Goal: Book appointment/travel/reservation

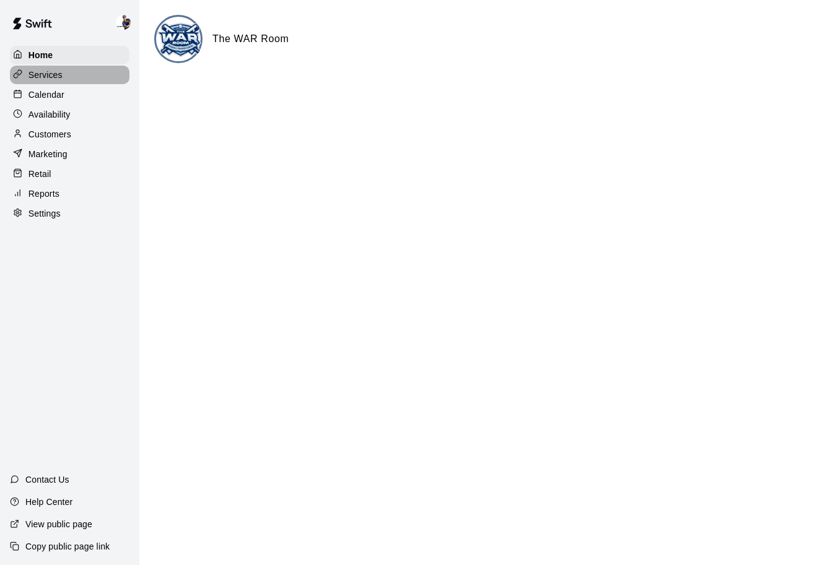
click at [63, 79] on div "Services" at bounding box center [69, 75] width 119 height 19
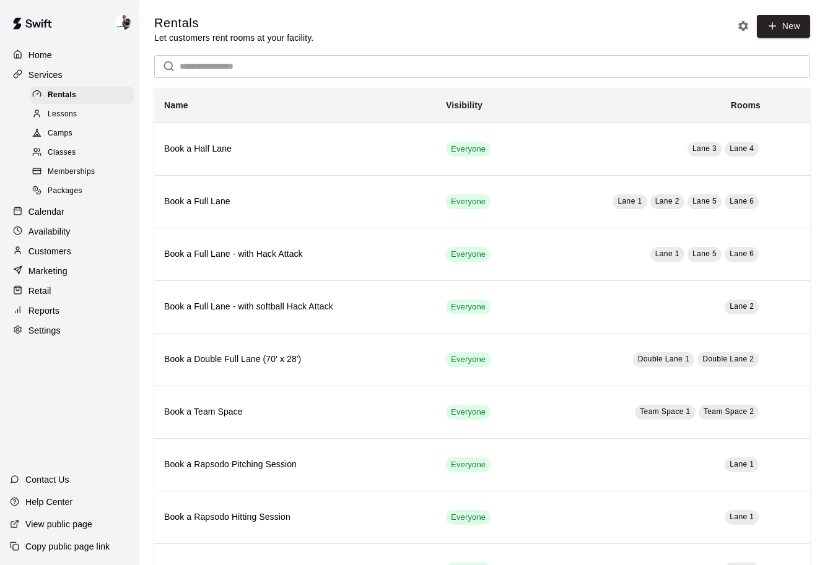
click at [53, 204] on div "Calendar" at bounding box center [69, 211] width 119 height 19
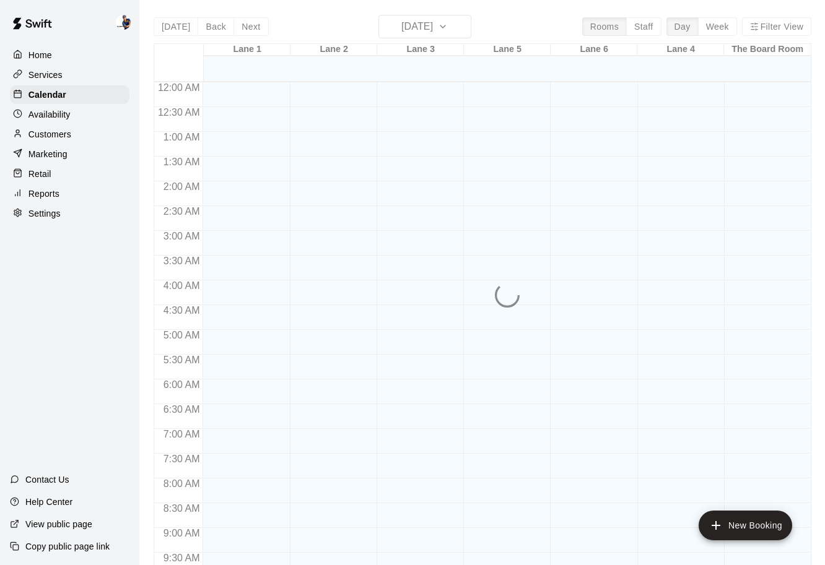
scroll to position [655, 0]
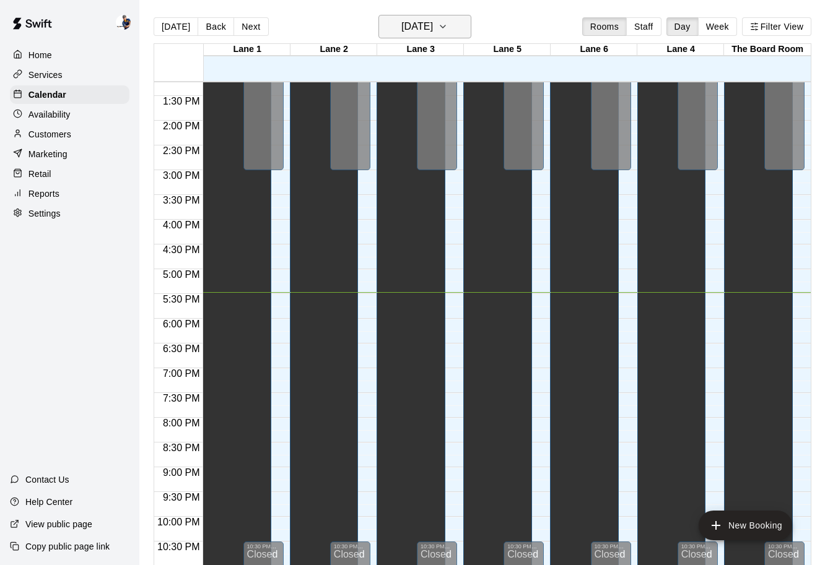
click at [433, 26] on h6 "[DATE]" at bounding box center [417, 26] width 32 height 17
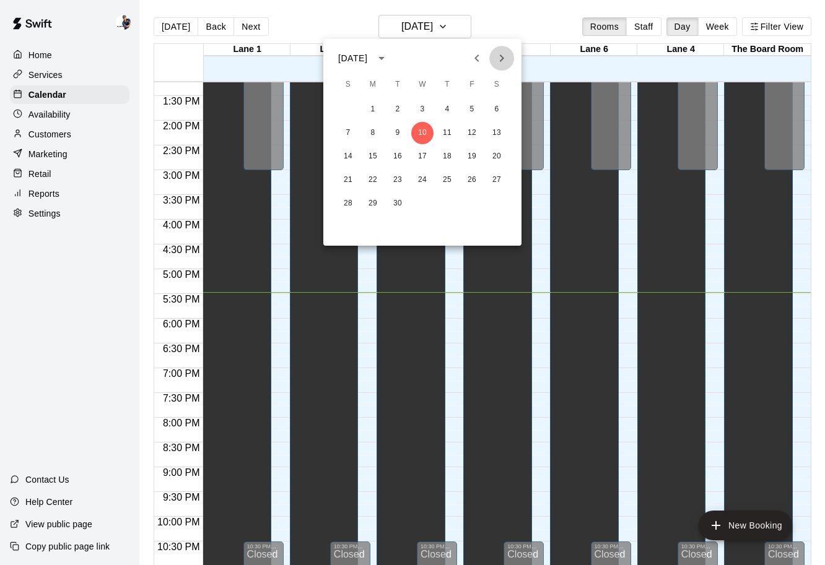
click at [506, 59] on icon "Next month" at bounding box center [501, 58] width 15 height 15
click at [503, 55] on icon "Next month" at bounding box center [501, 58] width 15 height 15
click at [468, 156] on button "14" at bounding box center [472, 156] width 22 height 22
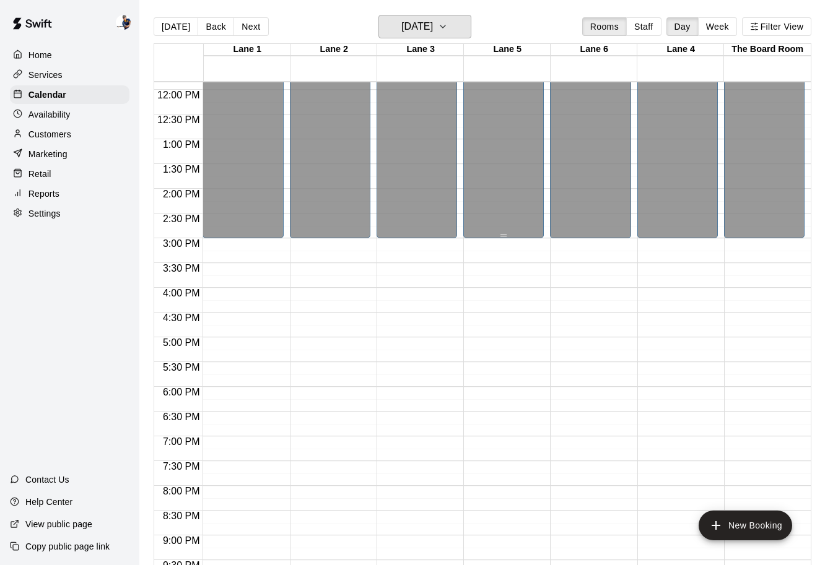
scroll to position [560, 0]
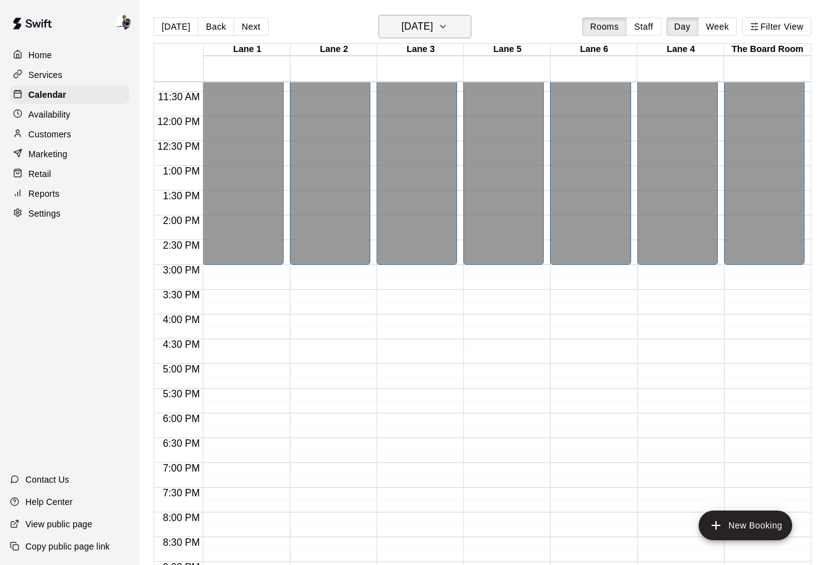
click at [448, 24] on icon "button" at bounding box center [443, 26] width 10 height 15
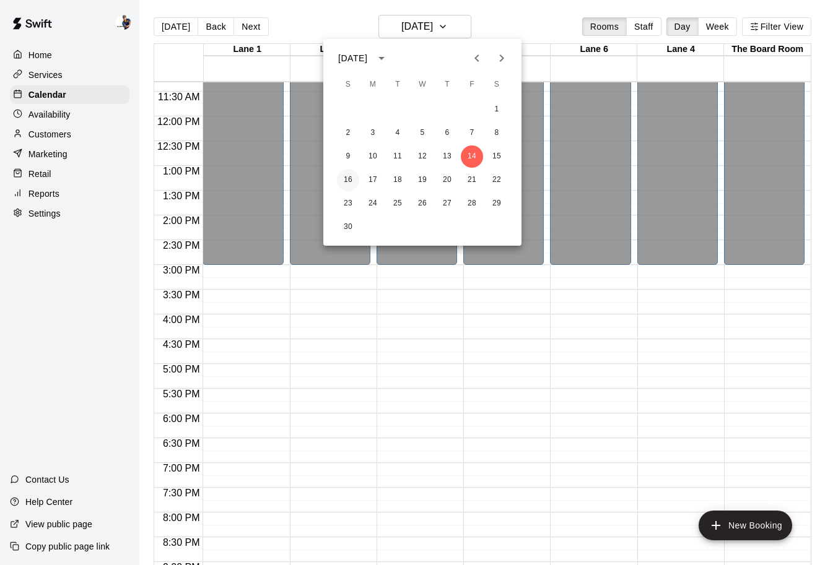
click at [348, 174] on button "16" at bounding box center [348, 180] width 22 height 22
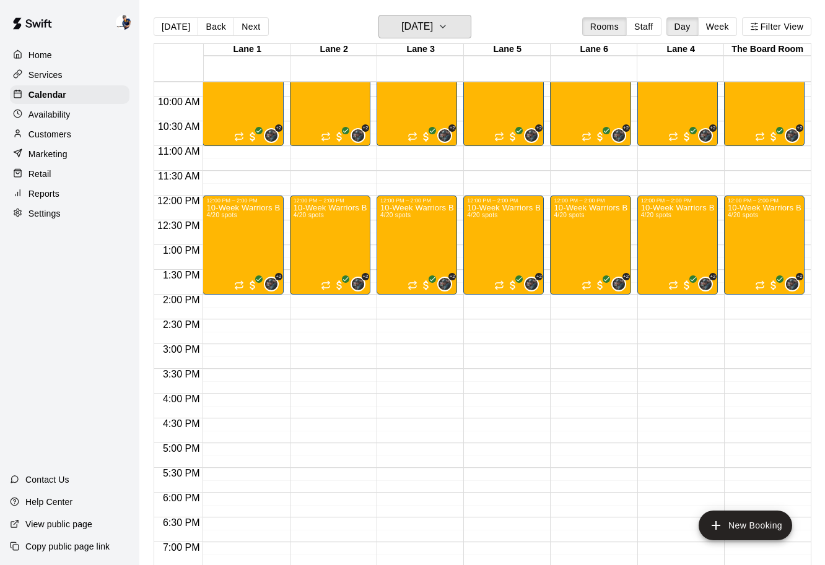
scroll to position [491, 0]
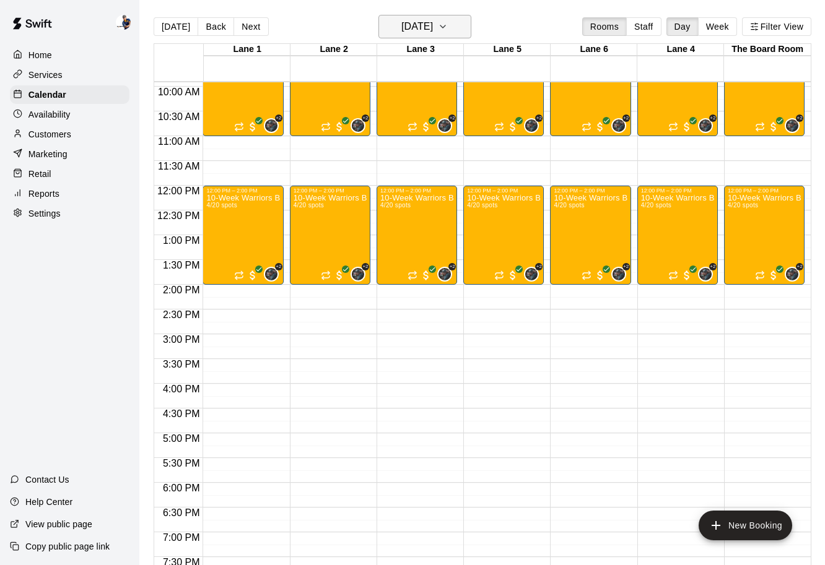
click at [433, 20] on h6 "[DATE]" at bounding box center [417, 26] width 32 height 17
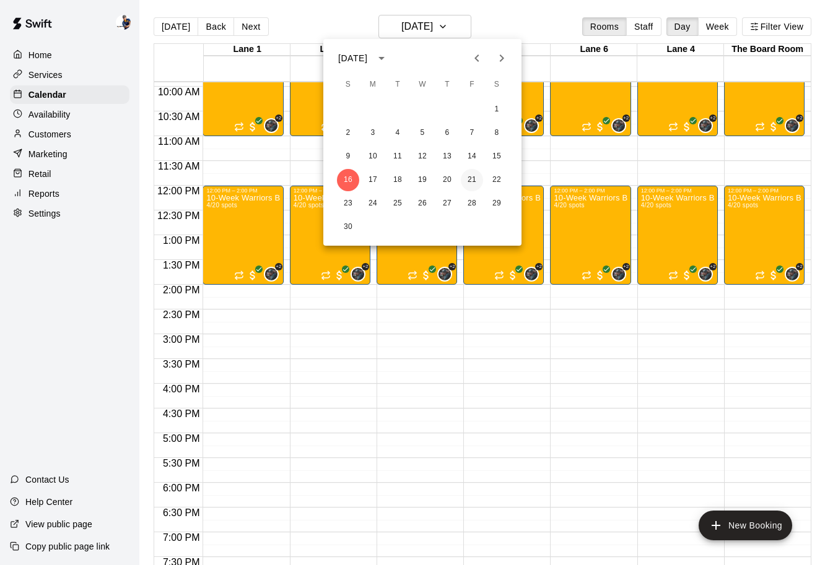
click at [466, 177] on button "21" at bounding box center [472, 180] width 22 height 22
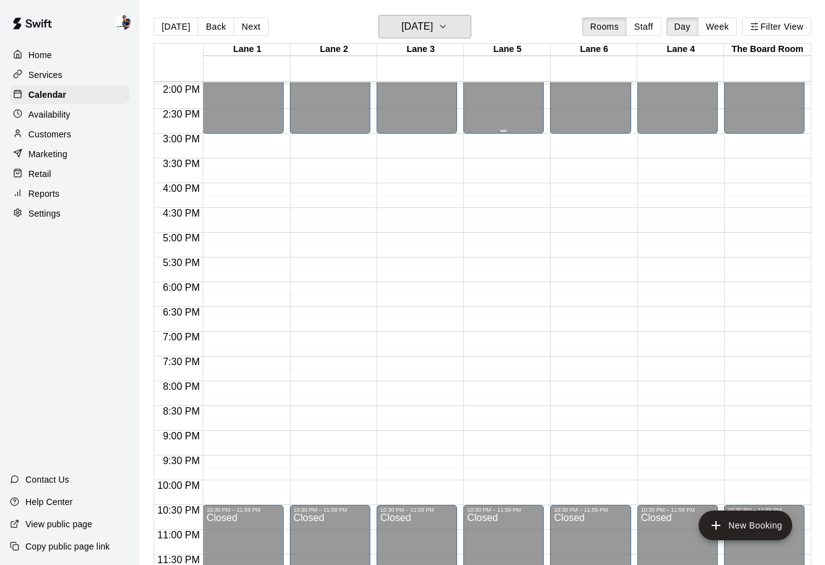
scroll to position [13, 0]
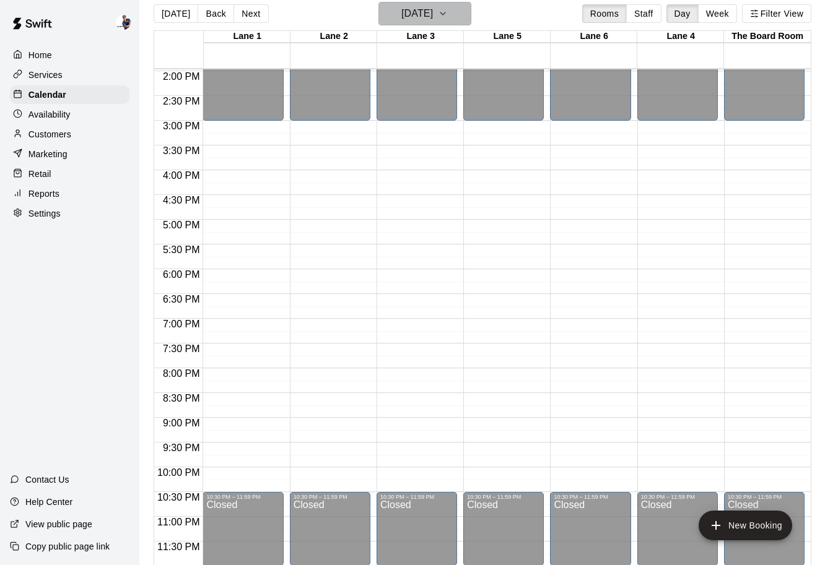
click at [448, 19] on icon "button" at bounding box center [443, 13] width 10 height 15
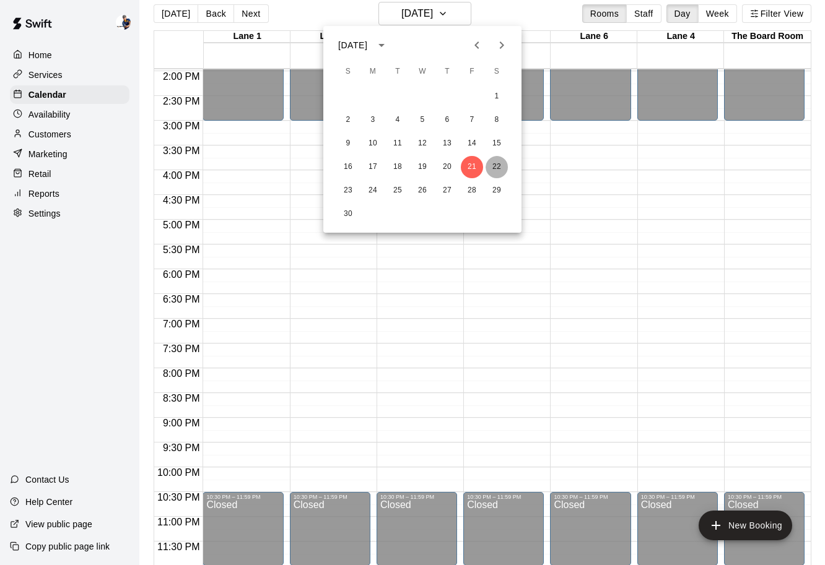
click at [498, 167] on button "22" at bounding box center [496, 167] width 22 height 22
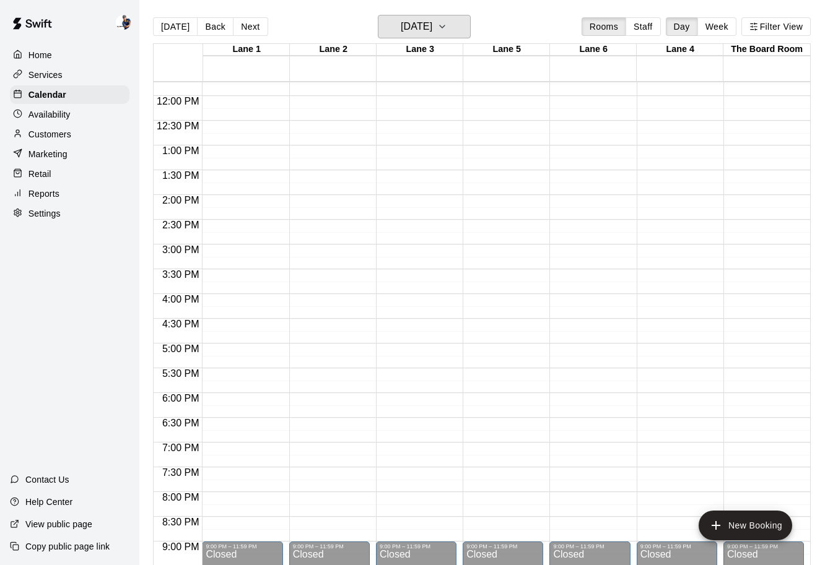
scroll to position [692, 0]
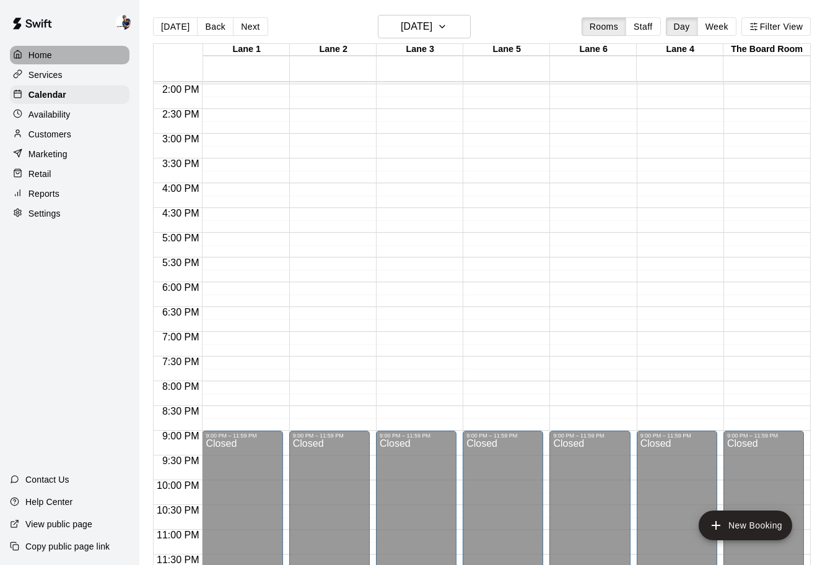
click at [53, 55] on div "Home" at bounding box center [69, 55] width 119 height 19
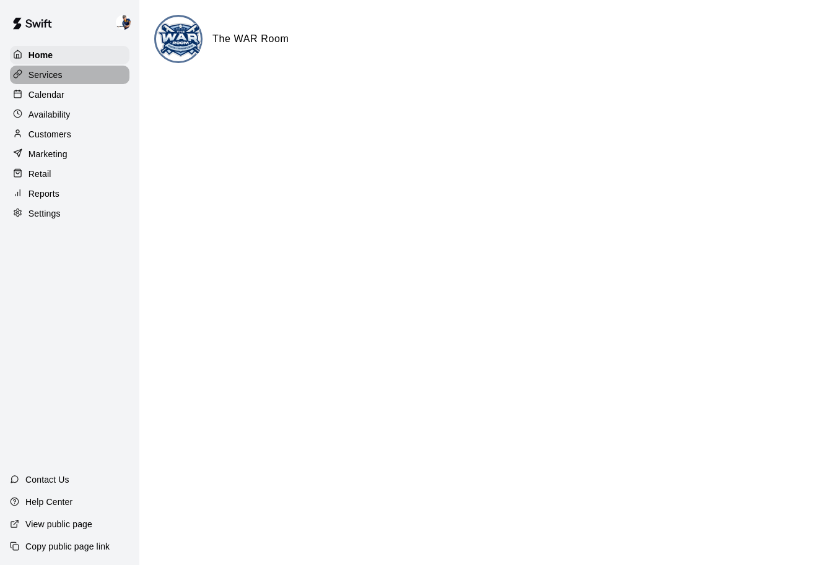
click at [80, 79] on div "Services" at bounding box center [69, 75] width 119 height 19
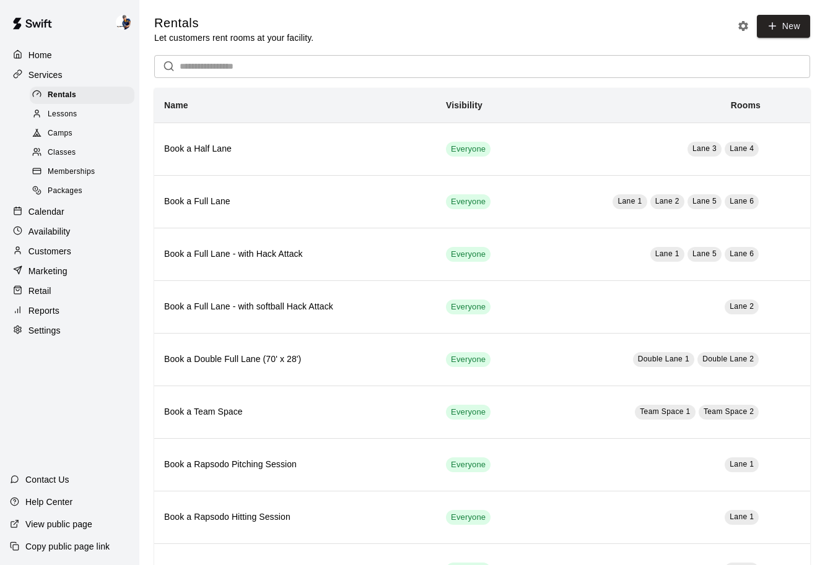
click at [69, 108] on span "Lessons" at bounding box center [63, 114] width 30 height 12
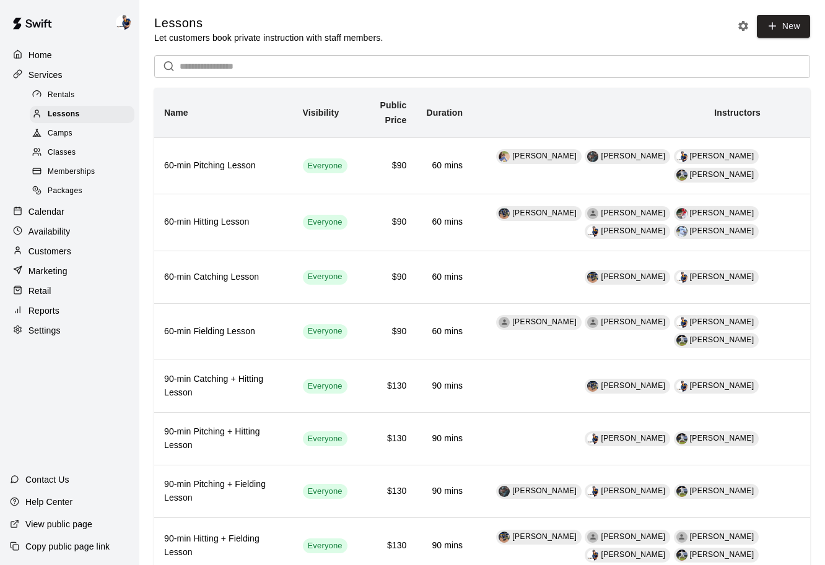
click at [73, 137] on div "Camps" at bounding box center [82, 133] width 105 height 17
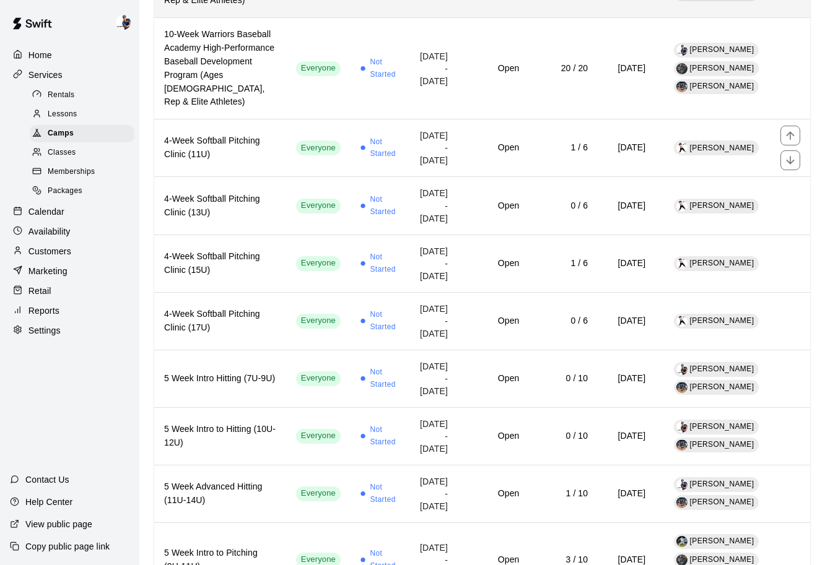
scroll to position [262, 0]
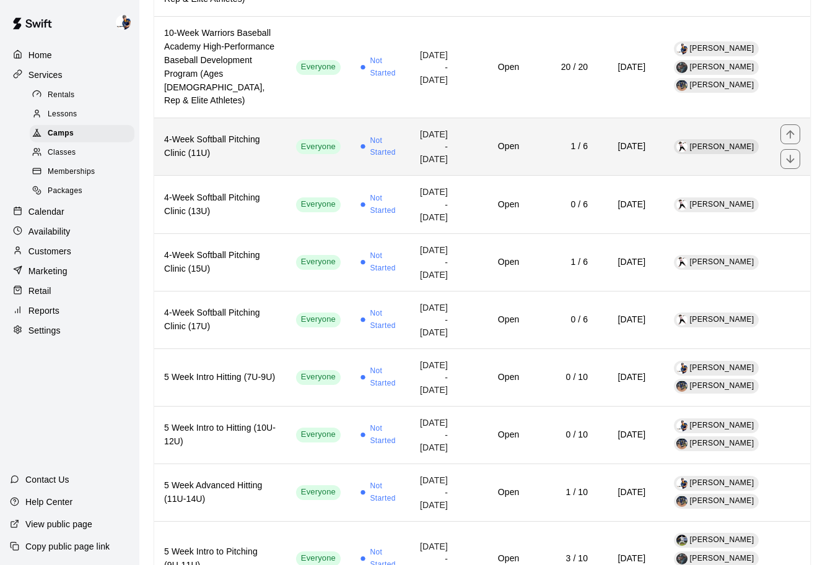
click at [467, 176] on td "Open" at bounding box center [492, 147] width 71 height 58
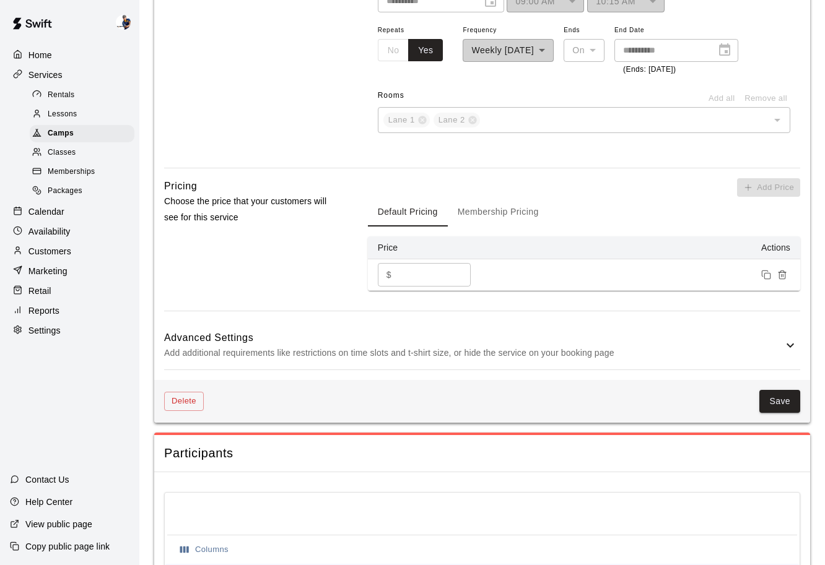
scroll to position [947, 0]
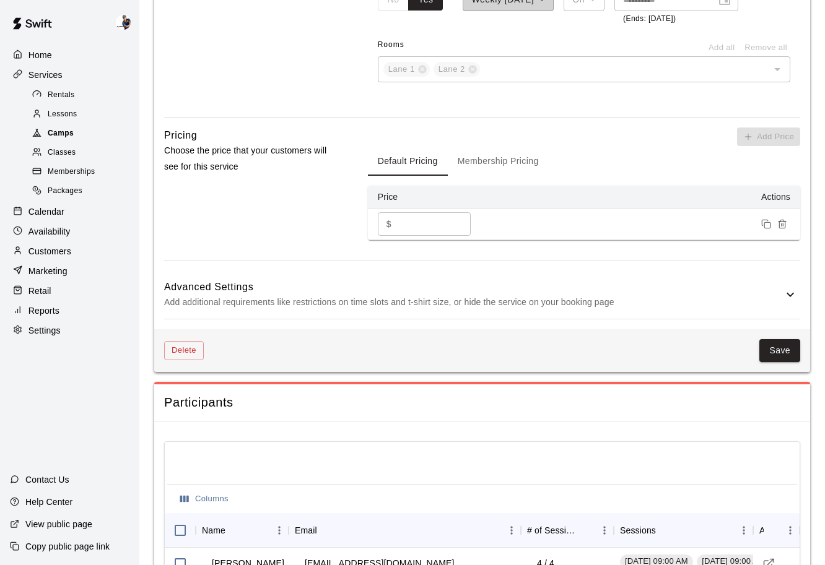
click at [71, 131] on span "Camps" at bounding box center [61, 134] width 26 height 12
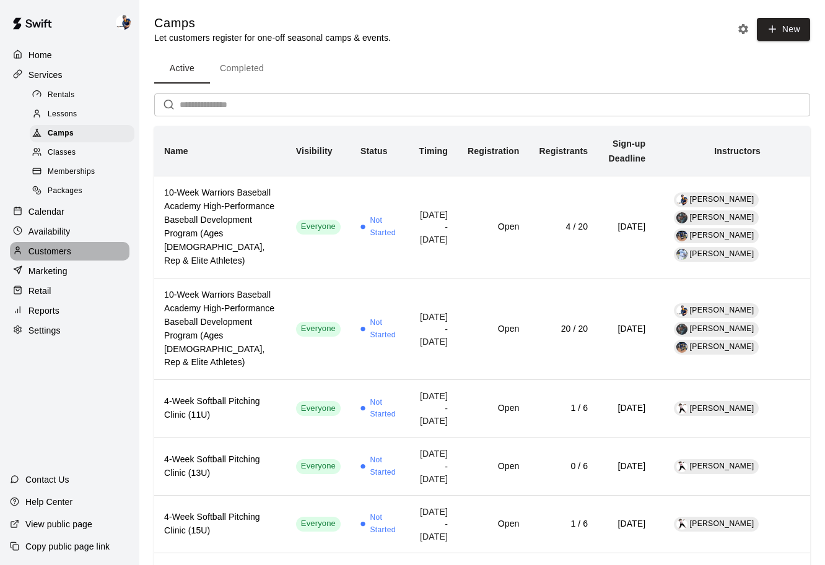
click at [50, 247] on p "Customers" at bounding box center [49, 251] width 43 height 12
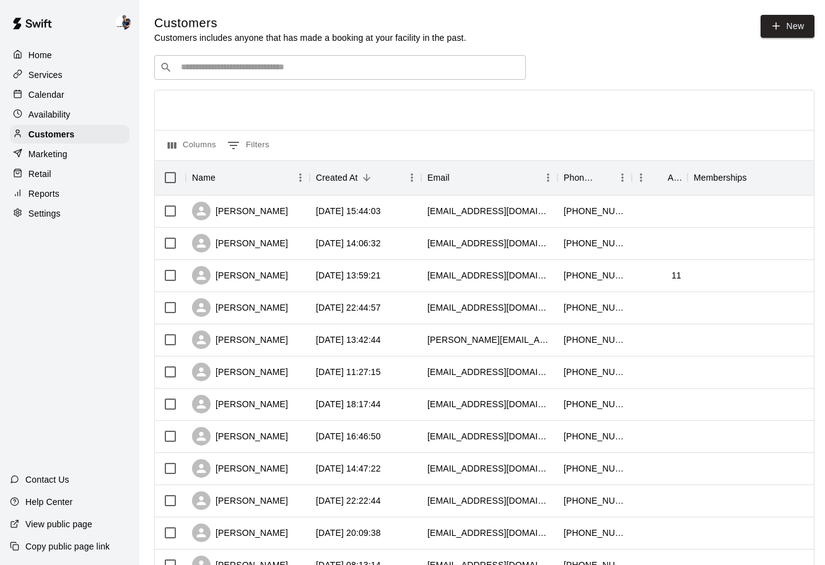
click at [54, 97] on p "Calendar" at bounding box center [46, 95] width 36 height 12
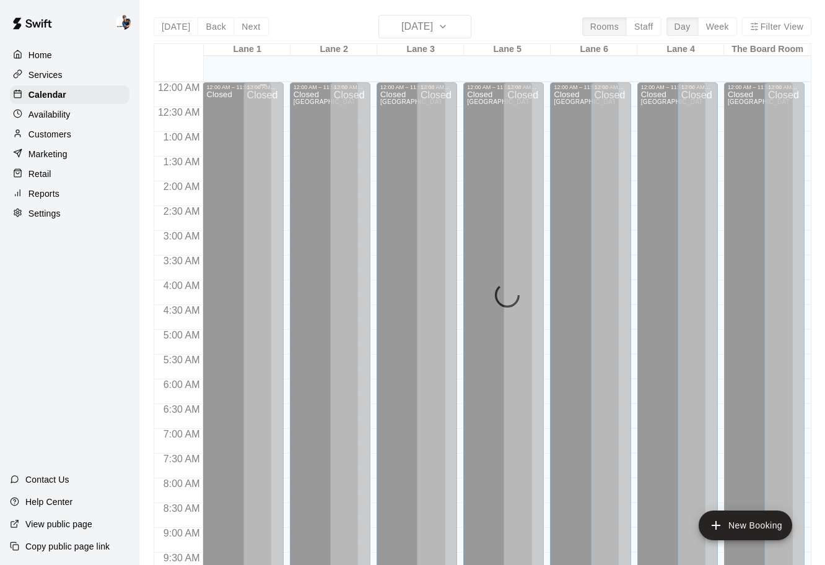
scroll to position [655, 0]
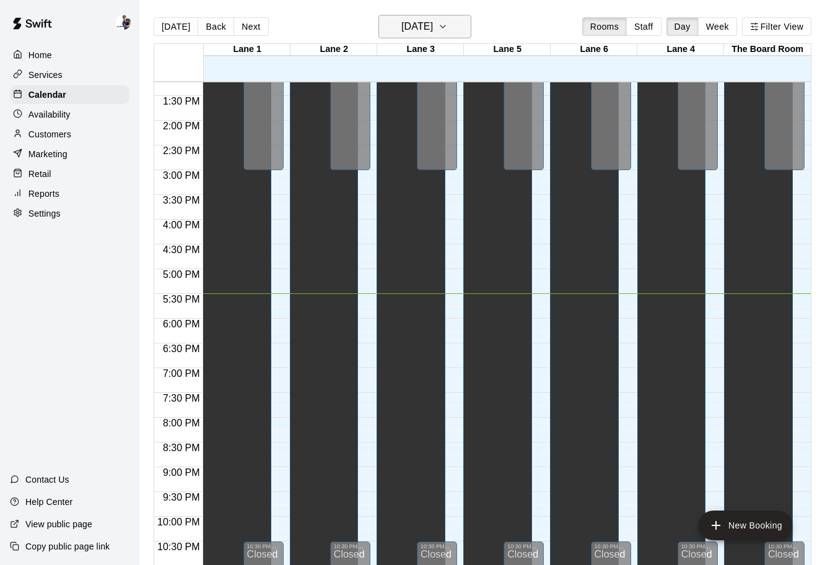
click at [412, 25] on h6 "[DATE]" at bounding box center [417, 26] width 32 height 17
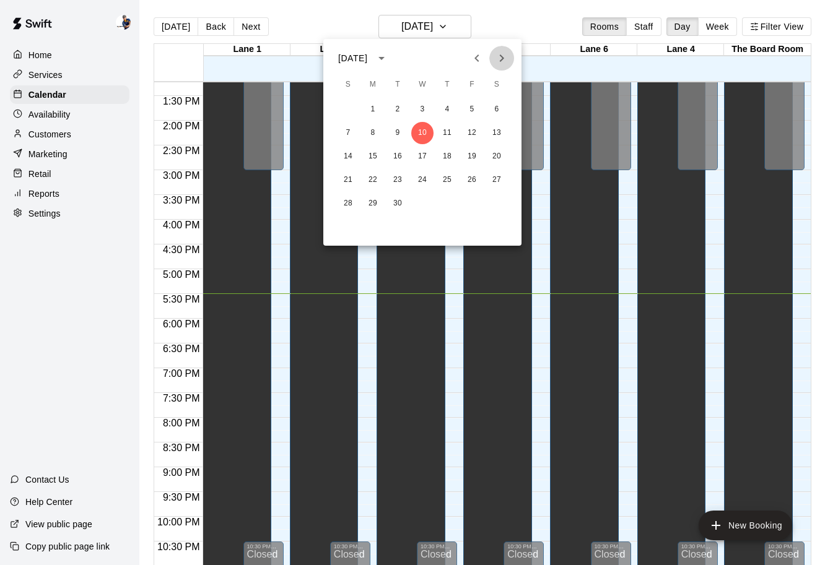
click at [506, 58] on icon "Next month" at bounding box center [501, 58] width 15 height 15
click at [491, 177] on button "22" at bounding box center [496, 180] width 22 height 22
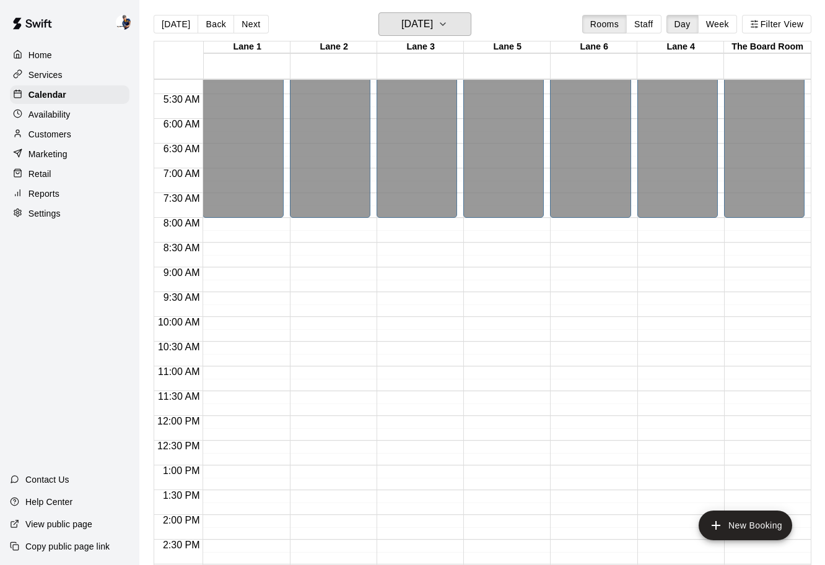
scroll to position [2, 0]
click at [289, 295] on div at bounding box center [246, 299] width 86 height 12
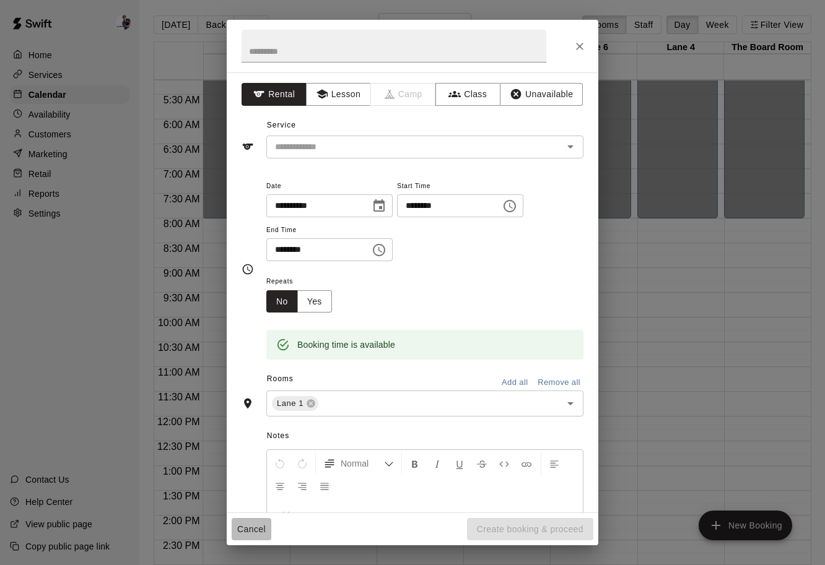
click at [255, 535] on button "Cancel" at bounding box center [252, 529] width 40 height 23
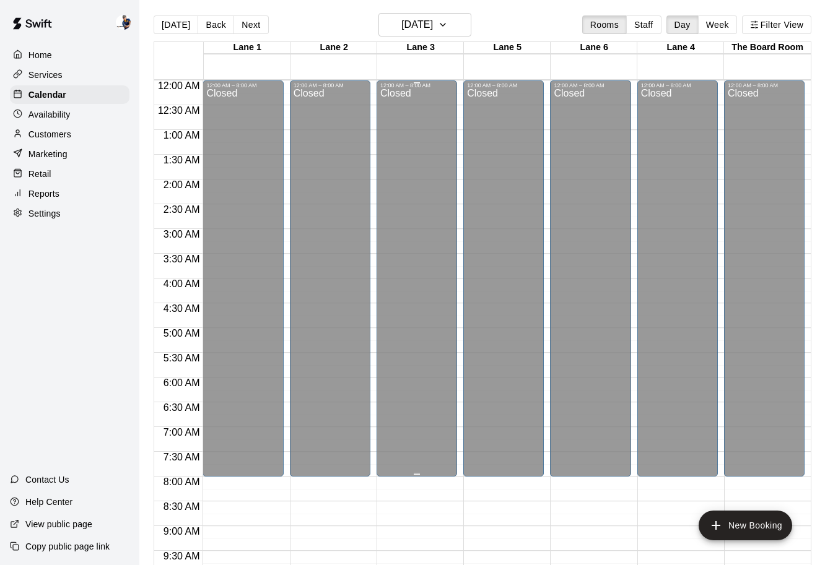
scroll to position [0, 1]
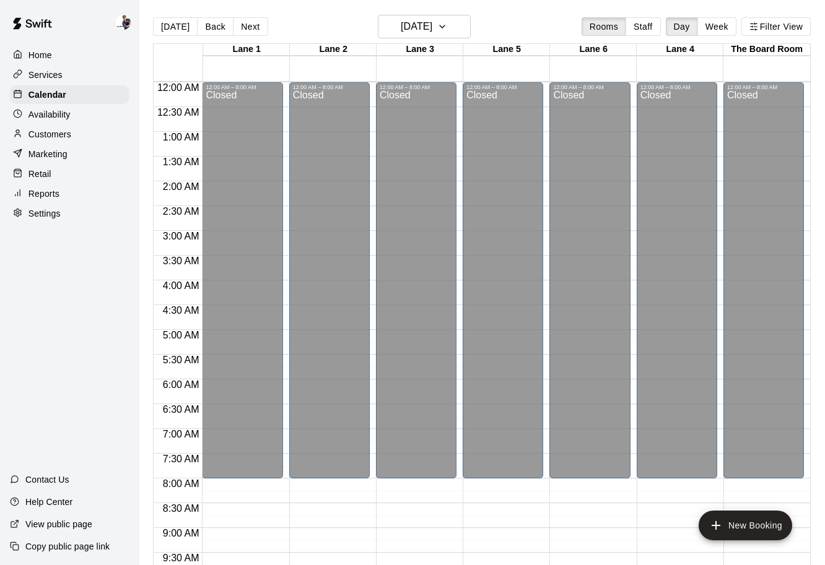
click at [70, 70] on div "Services" at bounding box center [69, 75] width 119 height 19
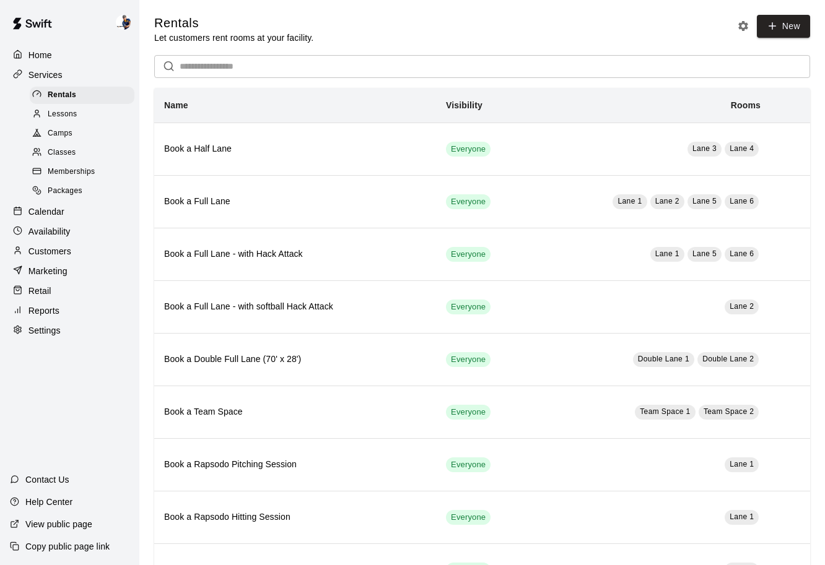
click at [73, 54] on div "Home" at bounding box center [69, 55] width 119 height 19
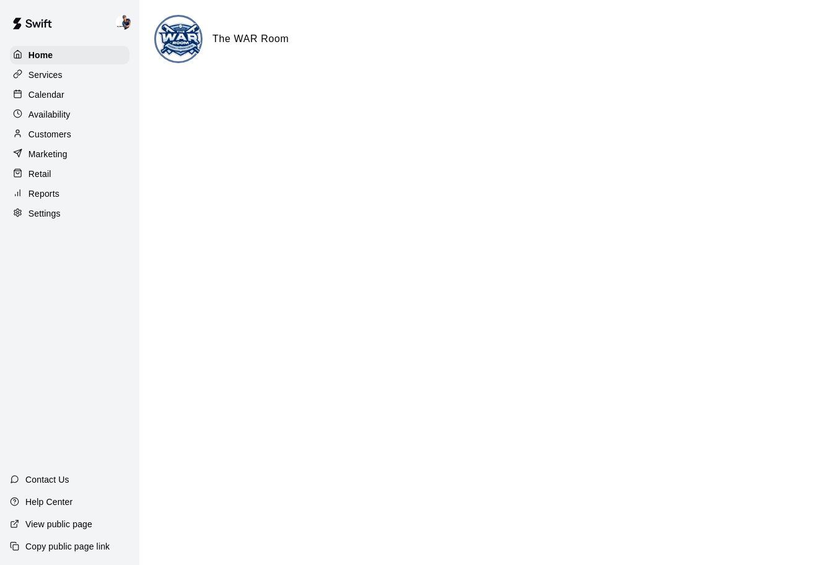
click at [63, 81] on div "Services" at bounding box center [69, 75] width 119 height 19
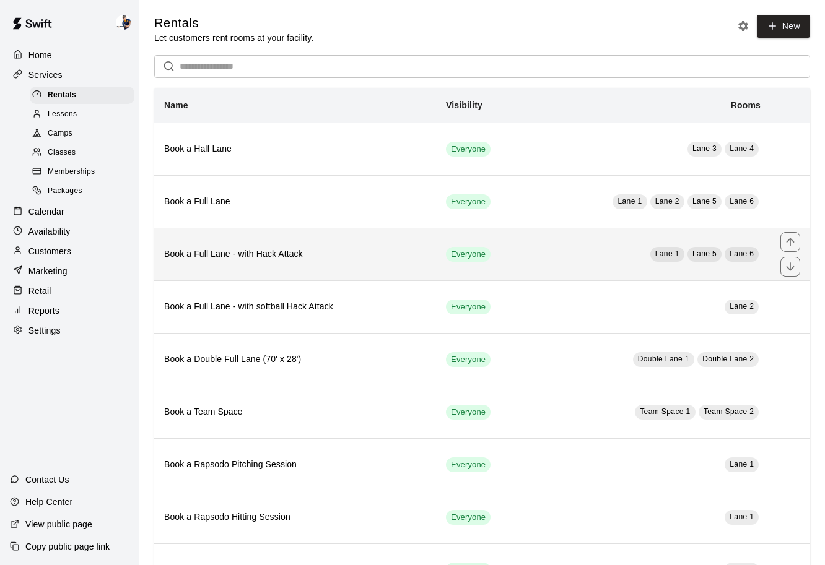
scroll to position [214, 0]
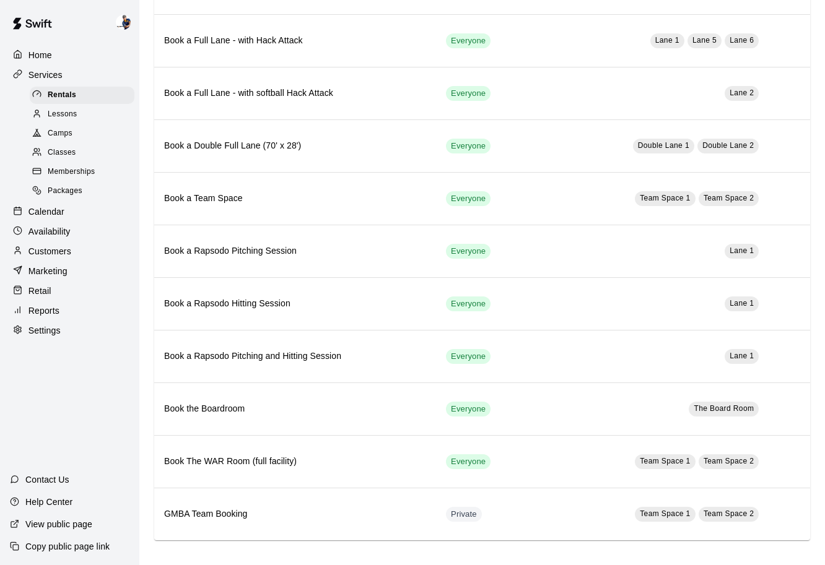
click at [71, 129] on span "Camps" at bounding box center [60, 134] width 25 height 12
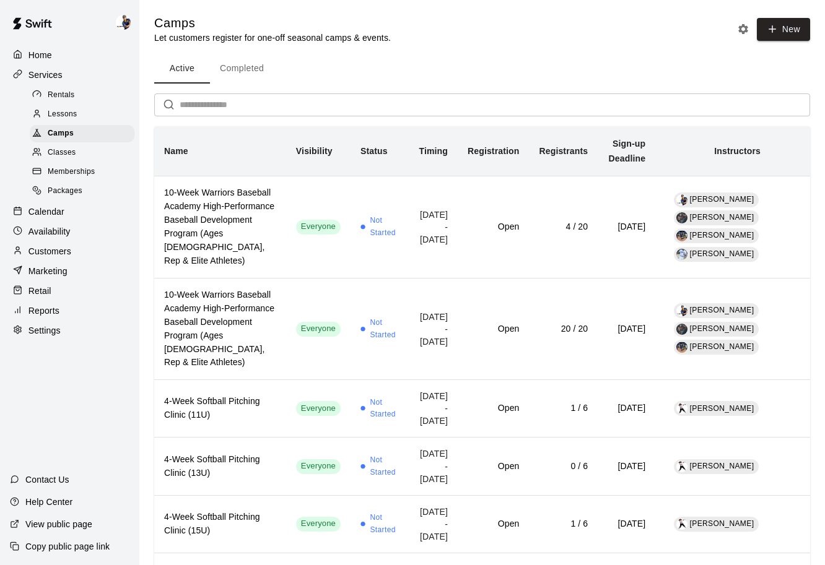
click at [70, 151] on span "Classes" at bounding box center [62, 153] width 28 height 12
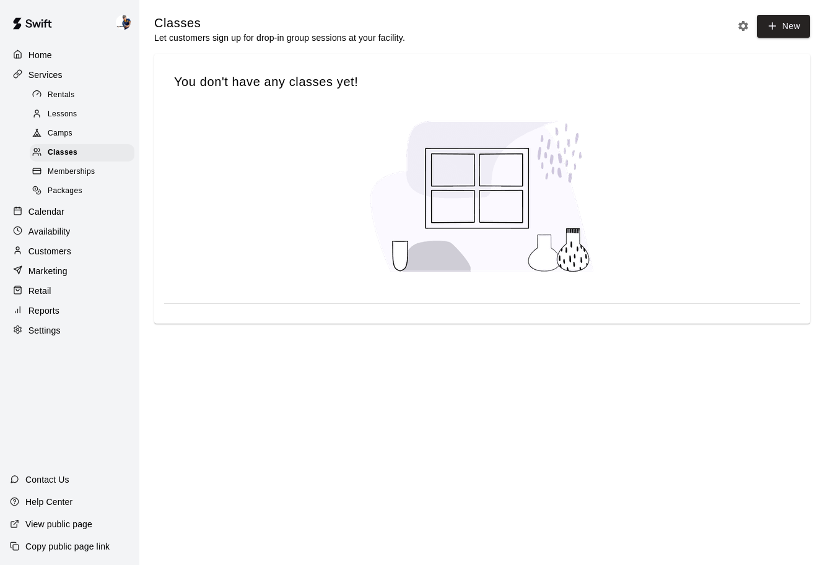
click at [64, 170] on span "Memberships" at bounding box center [71, 172] width 47 height 12
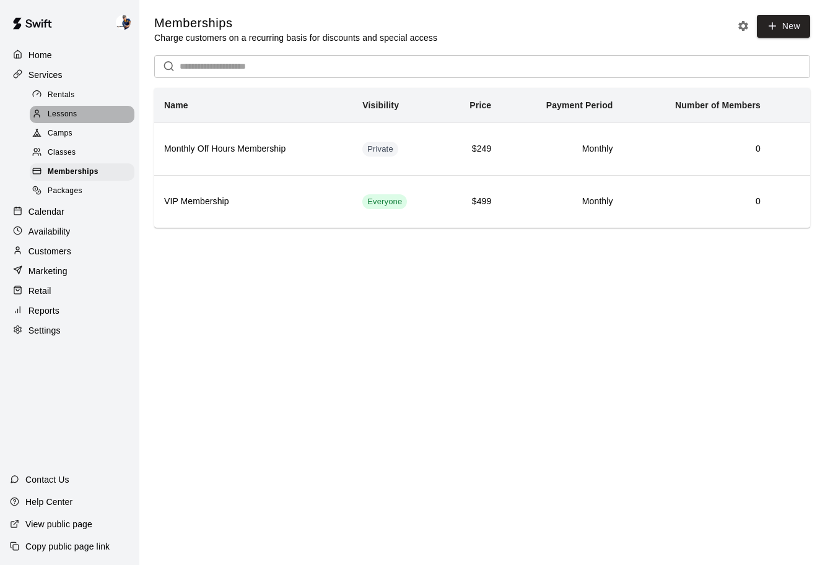
click at [67, 116] on span "Lessons" at bounding box center [63, 114] width 30 height 12
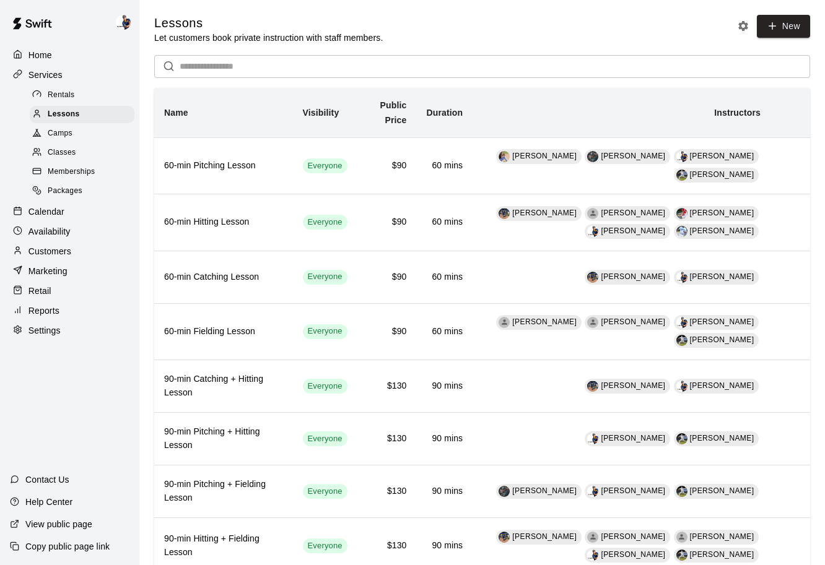
click at [72, 191] on span "Packages" at bounding box center [65, 191] width 35 height 12
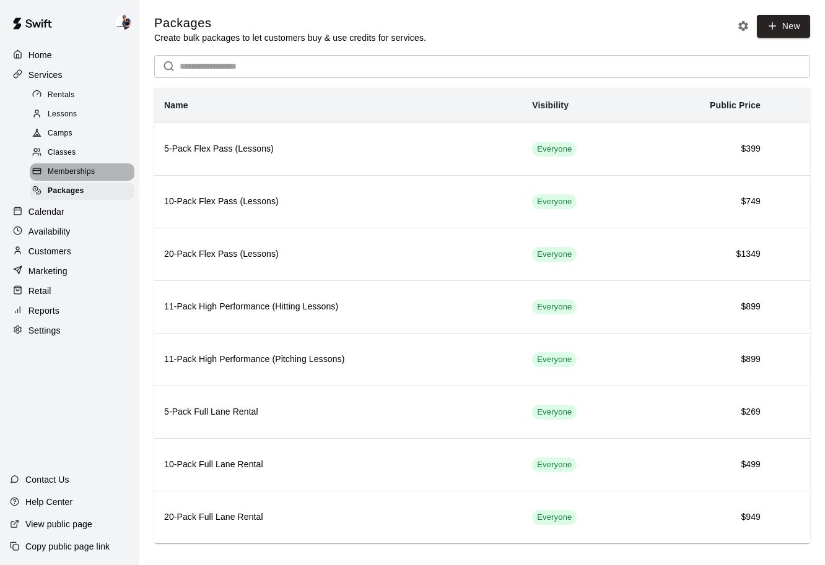
click at [72, 168] on span "Memberships" at bounding box center [71, 172] width 47 height 12
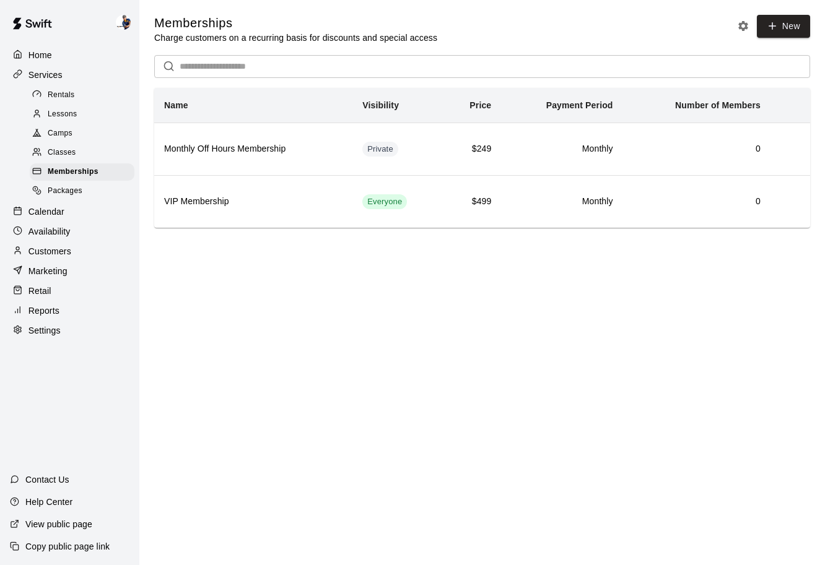
click at [64, 128] on span "Camps" at bounding box center [60, 134] width 25 height 12
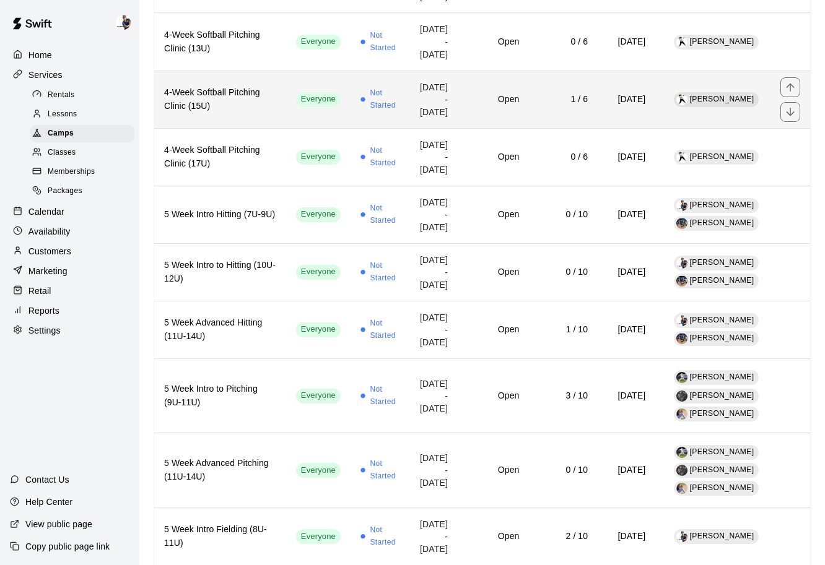
scroll to position [423, 0]
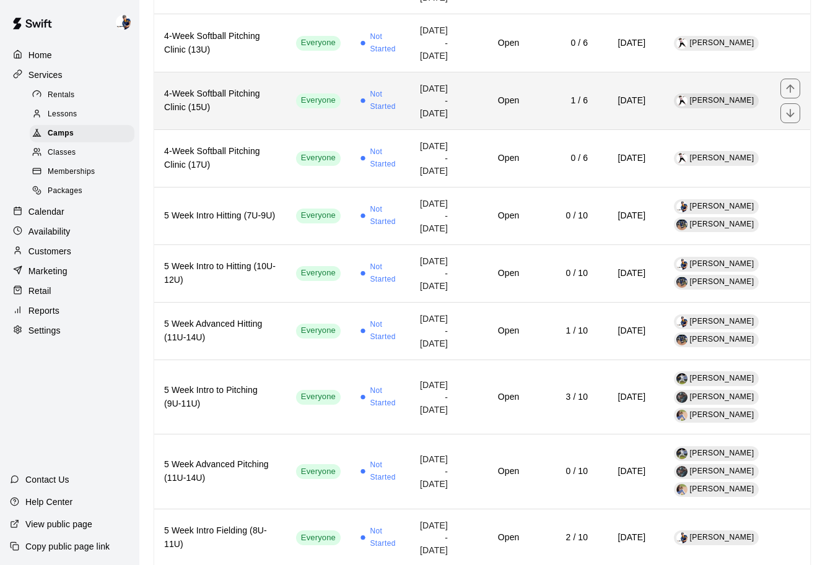
click at [457, 129] on td "Open" at bounding box center [492, 101] width 71 height 58
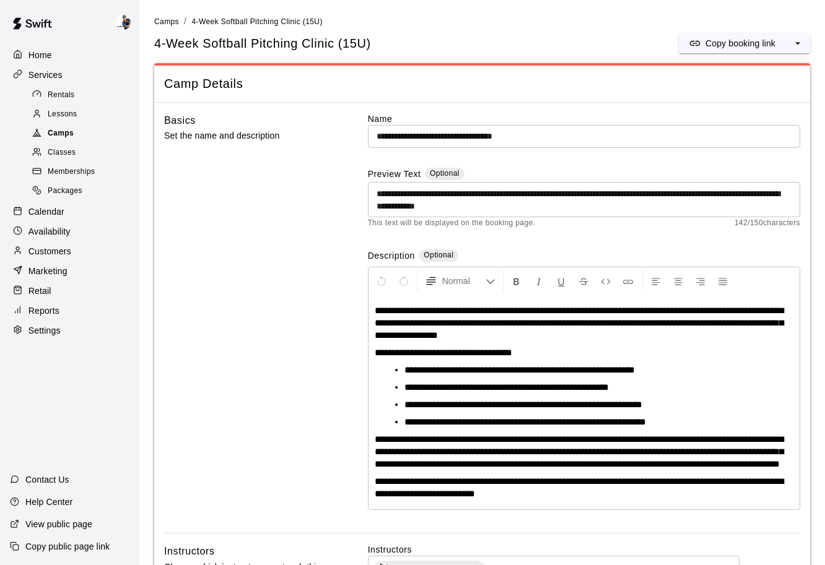
click at [89, 129] on div "Camps" at bounding box center [82, 133] width 105 height 17
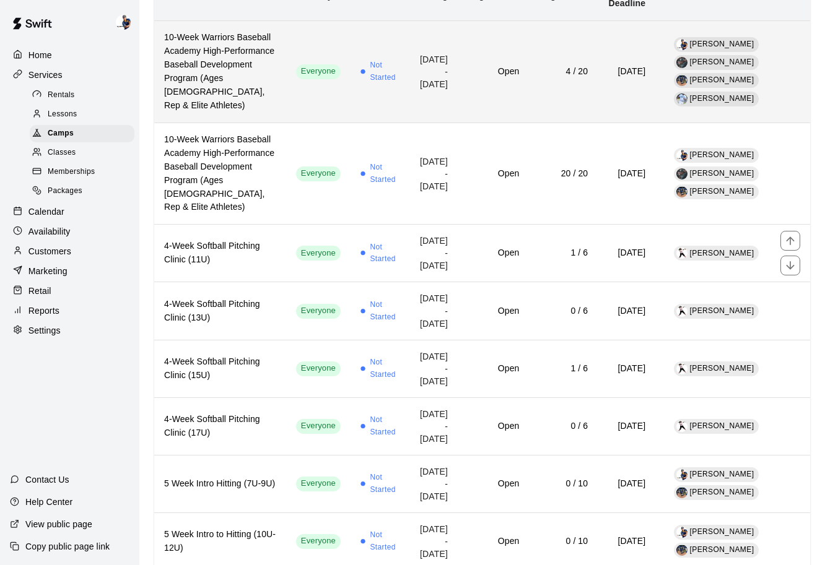
scroll to position [157, 0]
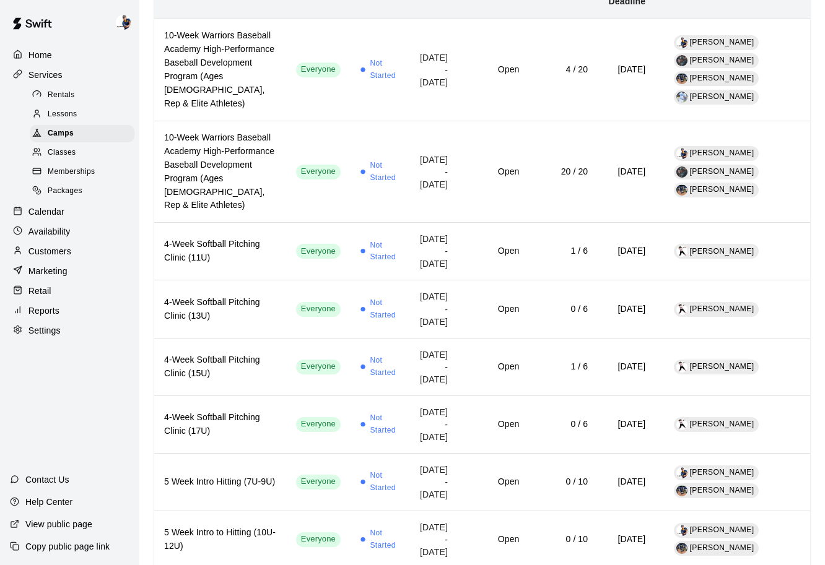
click at [66, 215] on div "Calendar" at bounding box center [69, 211] width 119 height 19
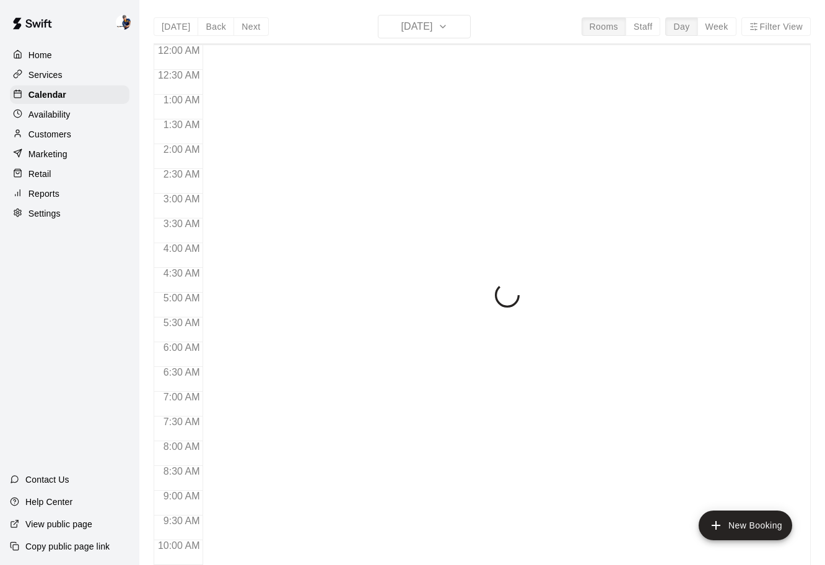
scroll to position [655, 0]
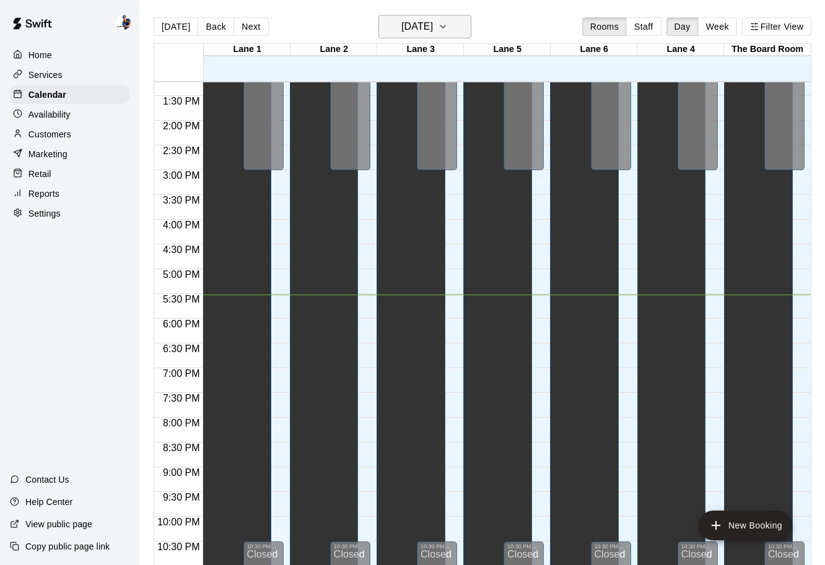
click at [427, 33] on h6 "[DATE]" at bounding box center [417, 26] width 32 height 17
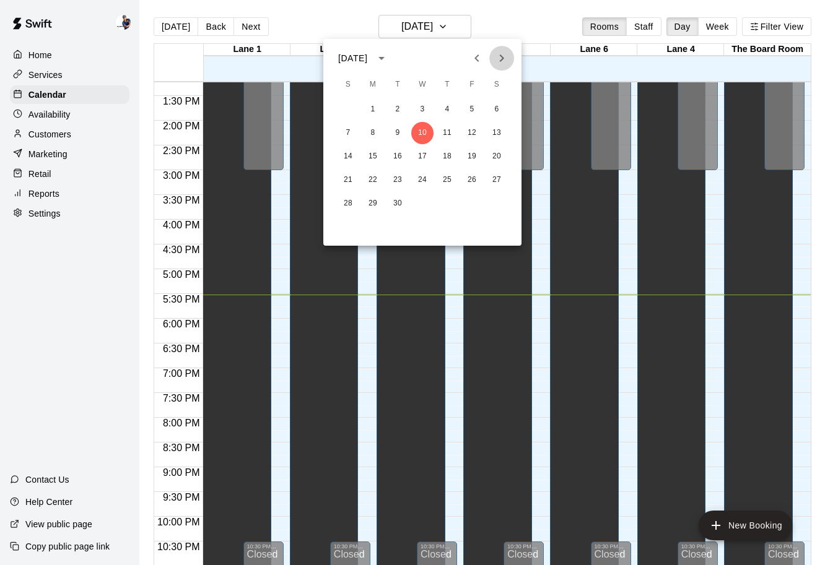
click at [504, 61] on icon "Next month" at bounding box center [501, 58] width 15 height 15
click at [422, 135] on button "8" at bounding box center [422, 133] width 22 height 22
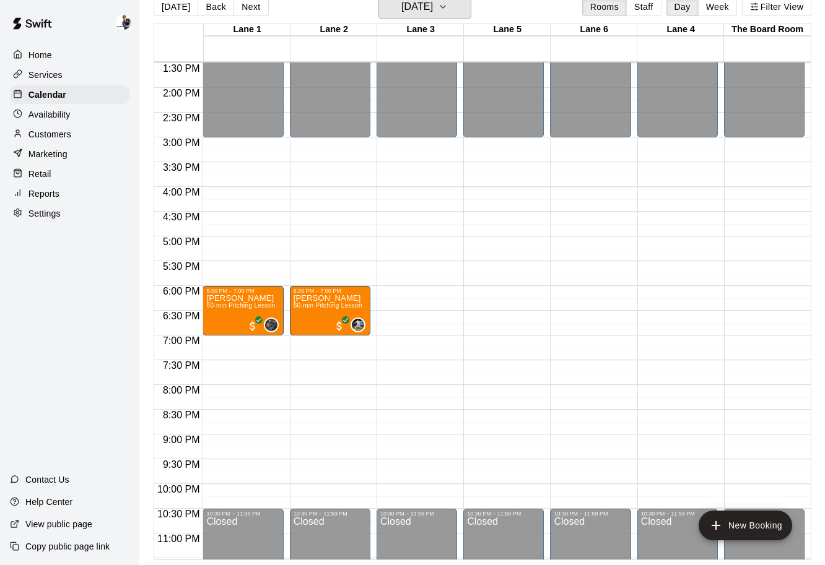
scroll to position [692, 0]
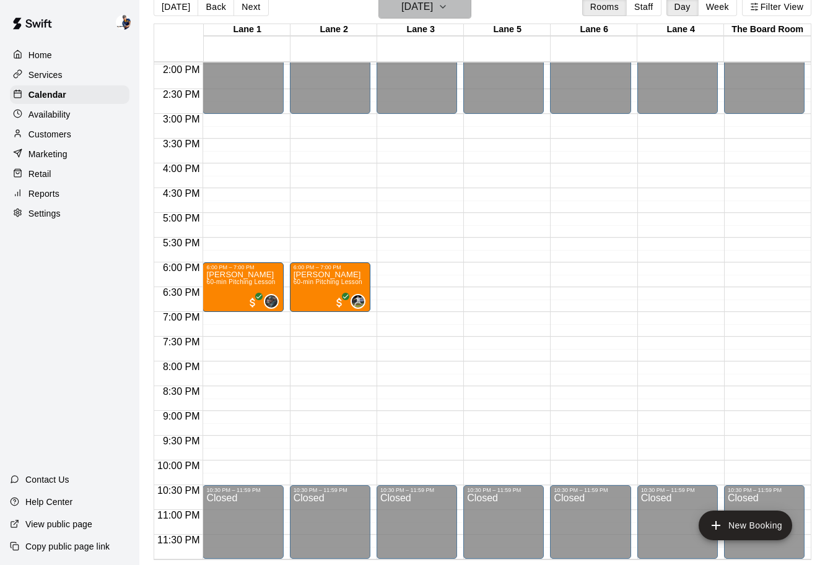
click at [446, 17] on button "[DATE]" at bounding box center [424, 7] width 93 height 24
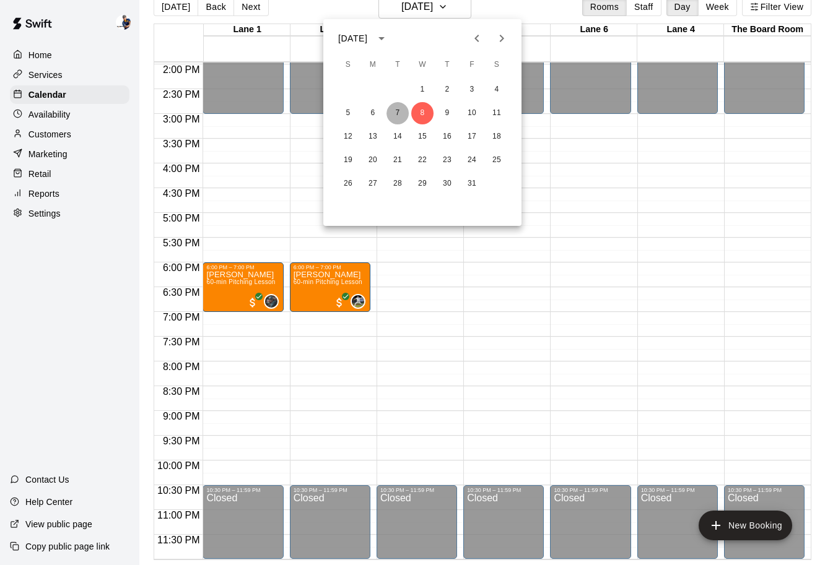
click at [400, 116] on button "7" at bounding box center [397, 113] width 22 height 22
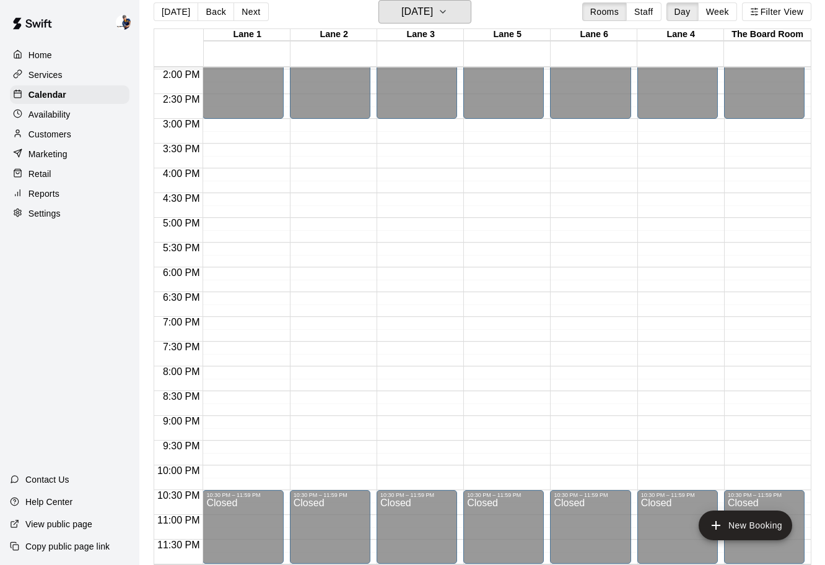
scroll to position [20, 0]
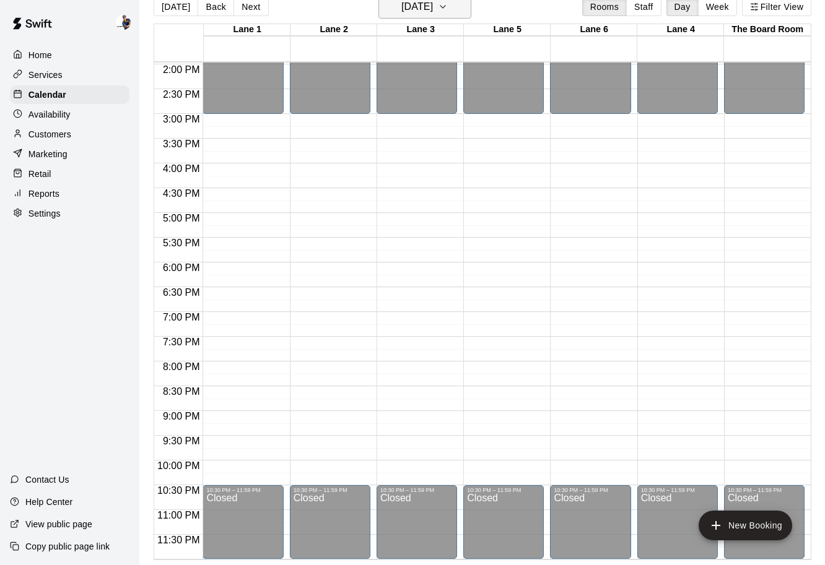
click at [433, 2] on h6 "[DATE]" at bounding box center [417, 6] width 32 height 17
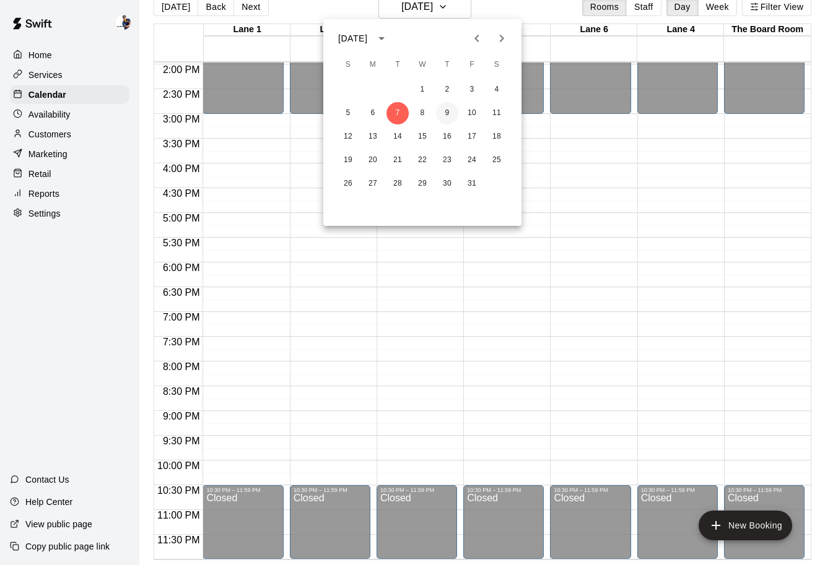
click at [446, 111] on button "9" at bounding box center [447, 113] width 22 height 22
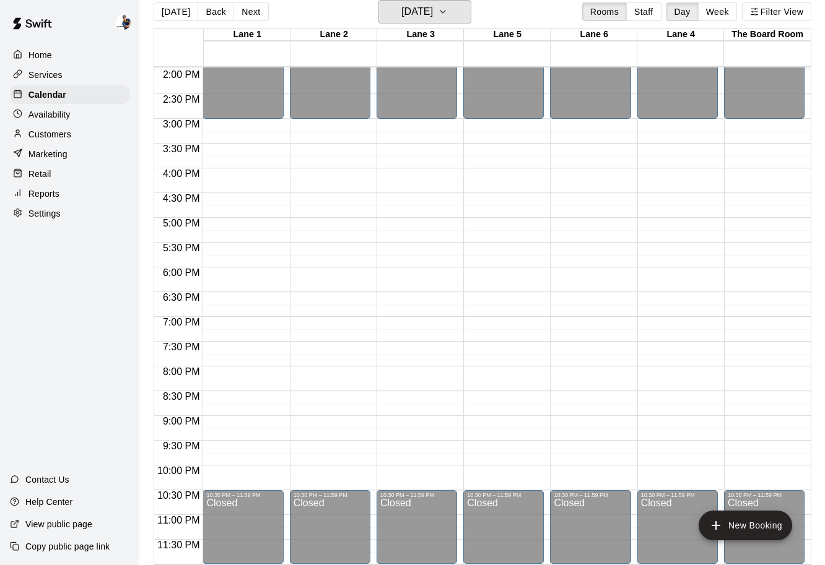
scroll to position [487, 0]
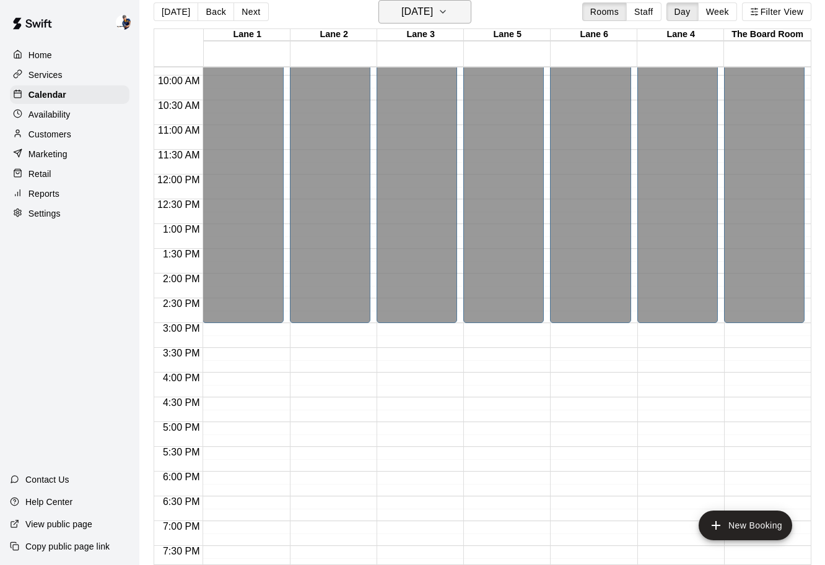
click at [430, 11] on h6 "[DATE]" at bounding box center [417, 11] width 32 height 17
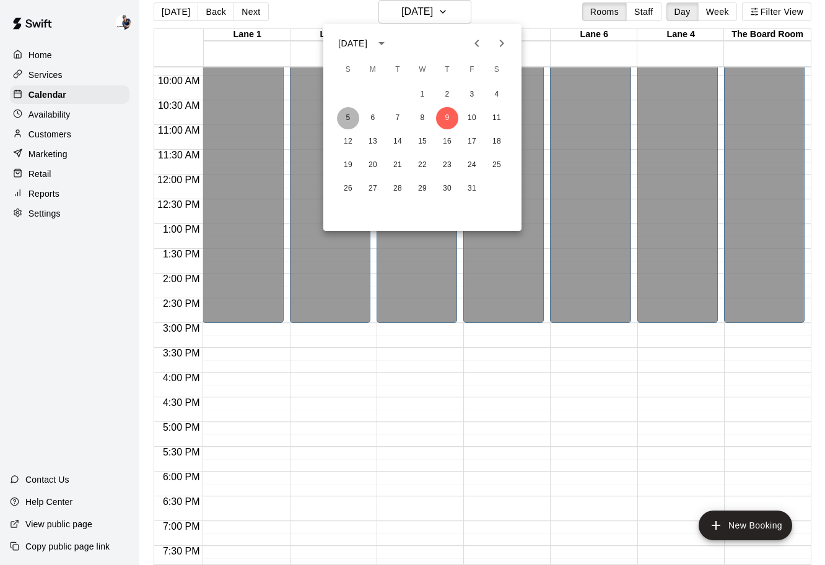
click at [350, 122] on button "5" at bounding box center [348, 118] width 22 height 22
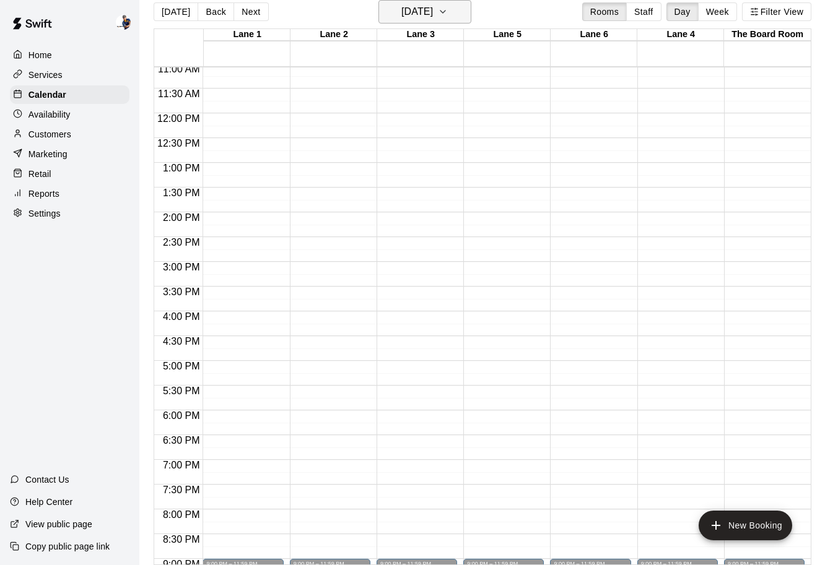
scroll to position [566, 0]
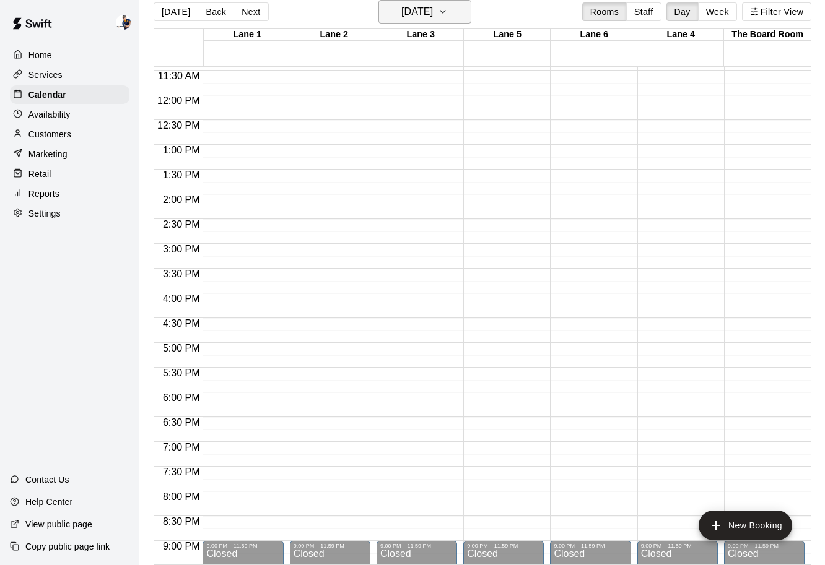
click at [433, 15] on h6 "[DATE]" at bounding box center [417, 11] width 32 height 17
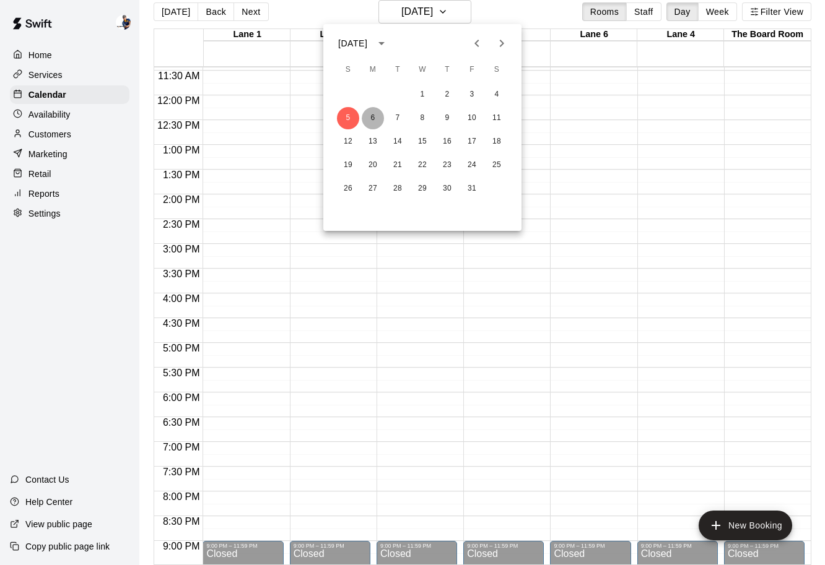
click at [379, 116] on button "6" at bounding box center [373, 118] width 22 height 22
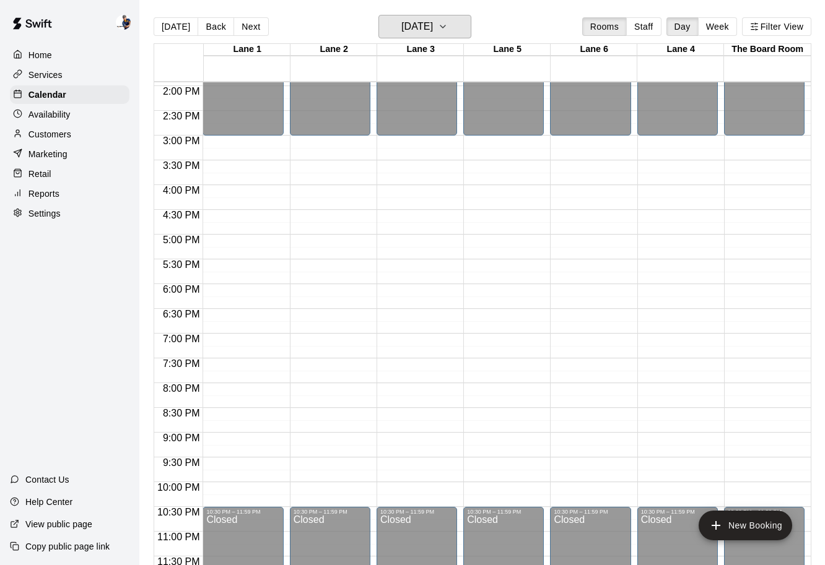
scroll to position [582, 0]
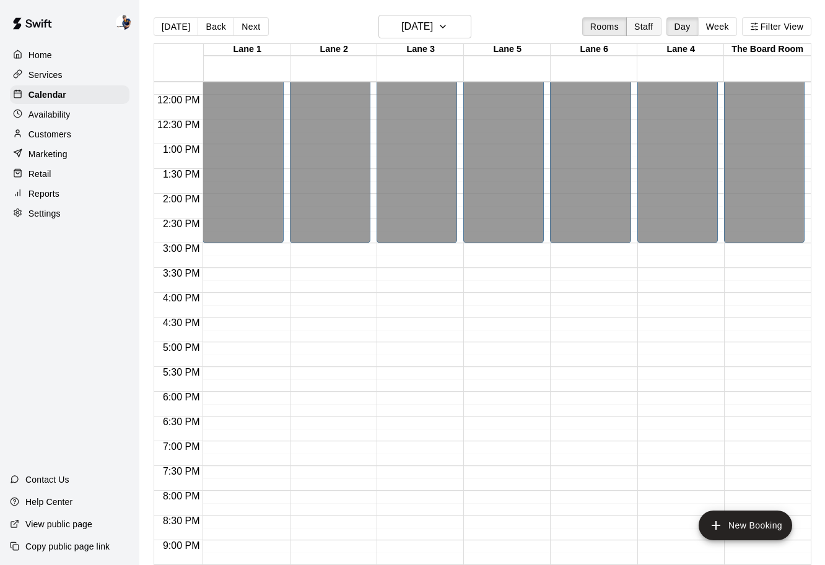
click at [635, 27] on button "Staff" at bounding box center [643, 26] width 35 height 19
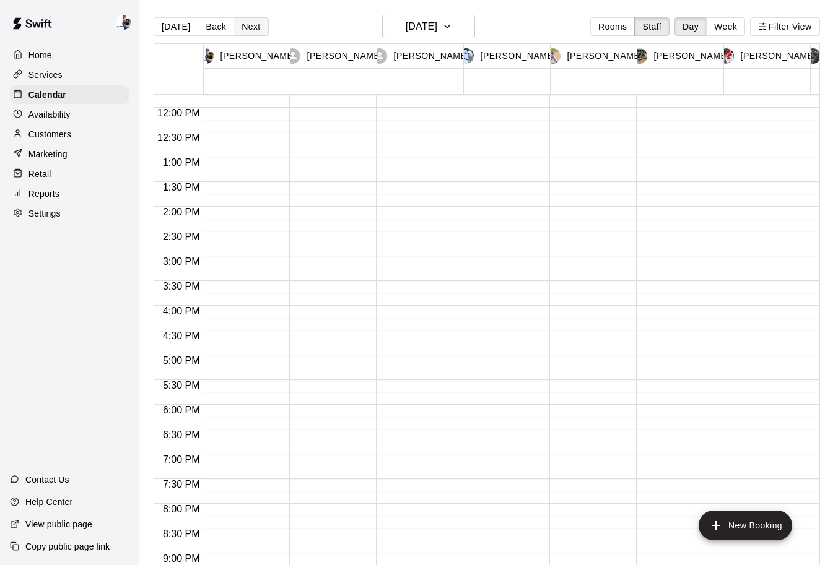
click at [248, 25] on button "Next" at bounding box center [250, 26] width 35 height 19
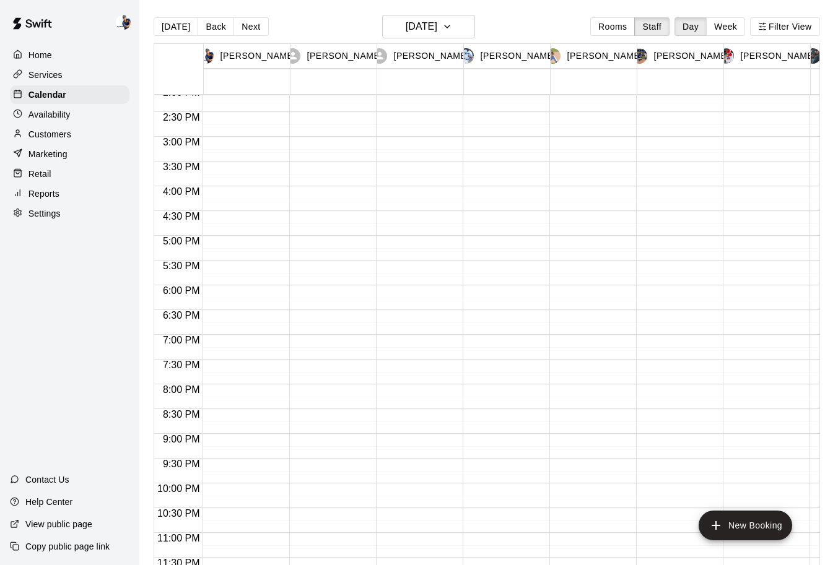
scroll to position [704, 0]
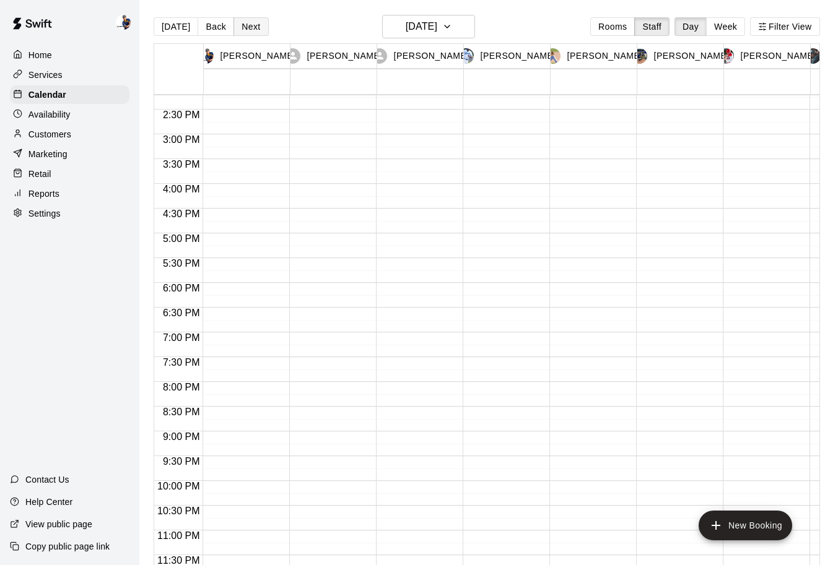
click at [253, 31] on button "Next" at bounding box center [250, 26] width 35 height 19
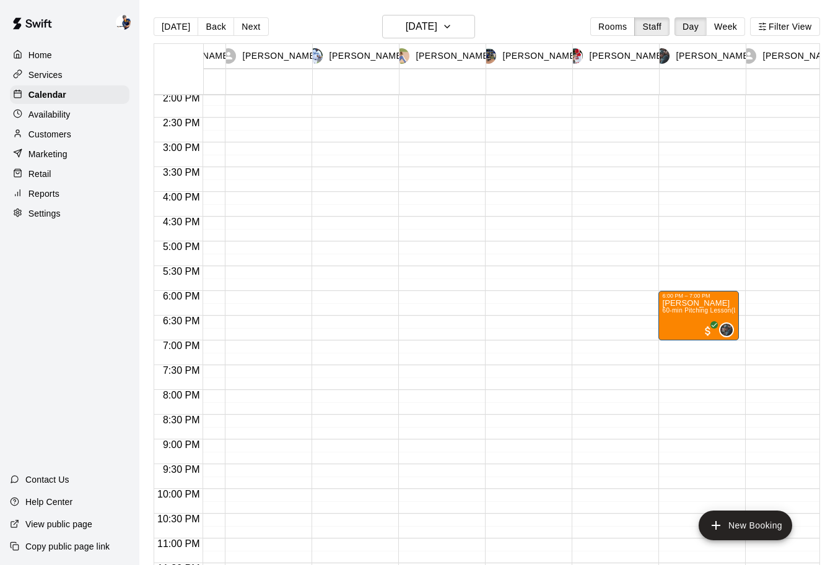
scroll to position [0, 0]
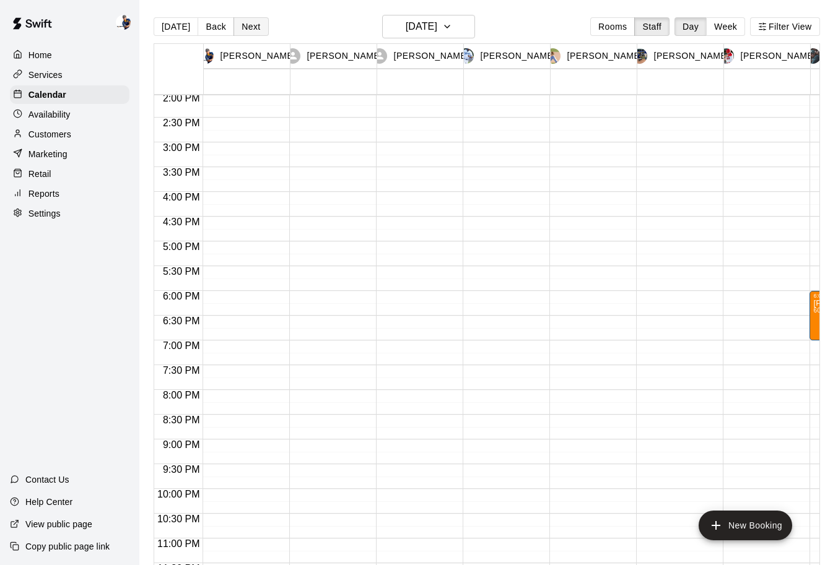
click at [247, 22] on button "Next" at bounding box center [250, 26] width 35 height 19
click at [247, 24] on button "Next" at bounding box center [250, 26] width 35 height 19
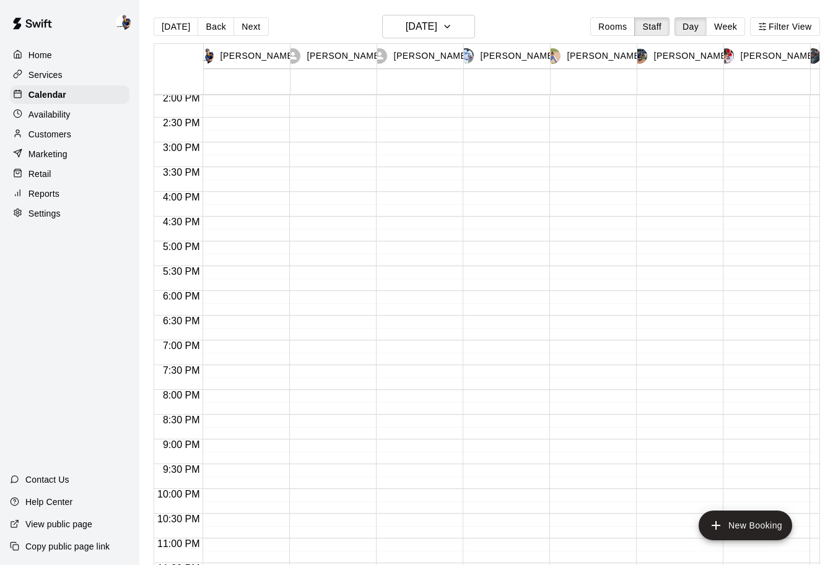
click at [247, 24] on button "Next" at bounding box center [250, 26] width 35 height 19
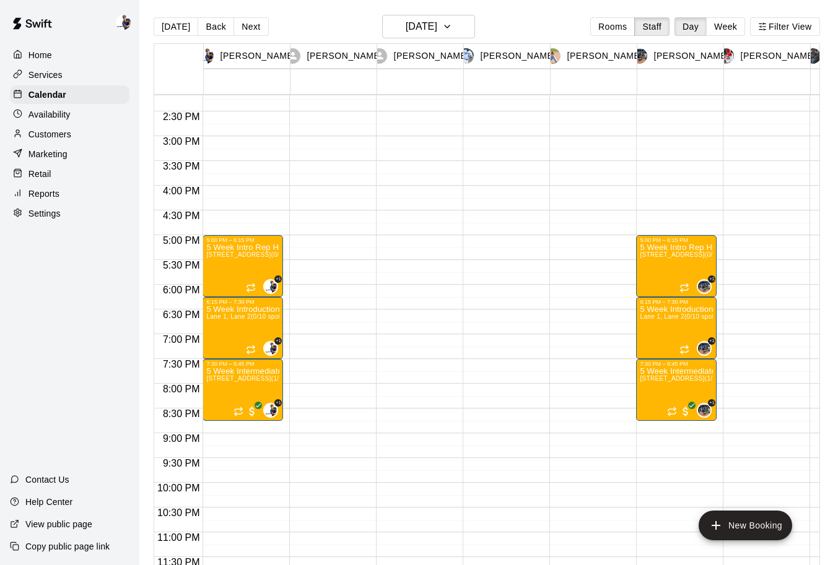
scroll to position [695, 0]
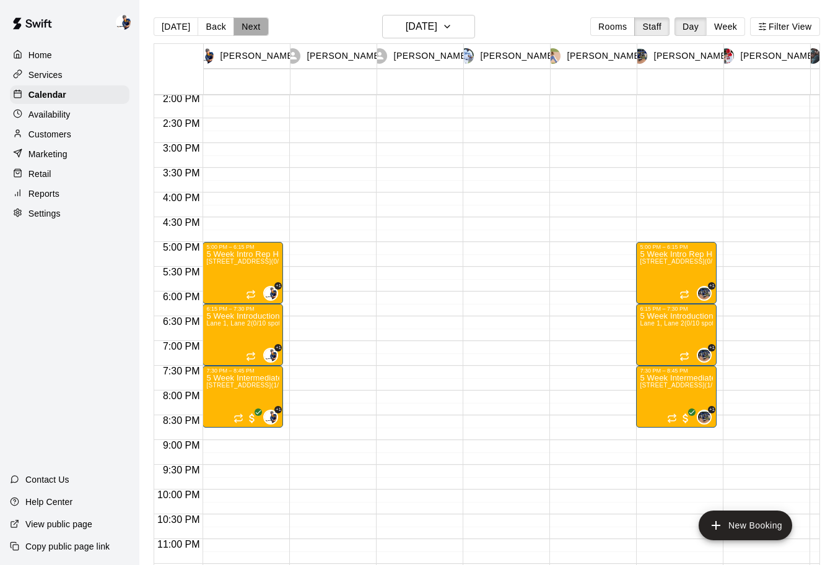
click at [253, 30] on button "Next" at bounding box center [250, 26] width 35 height 19
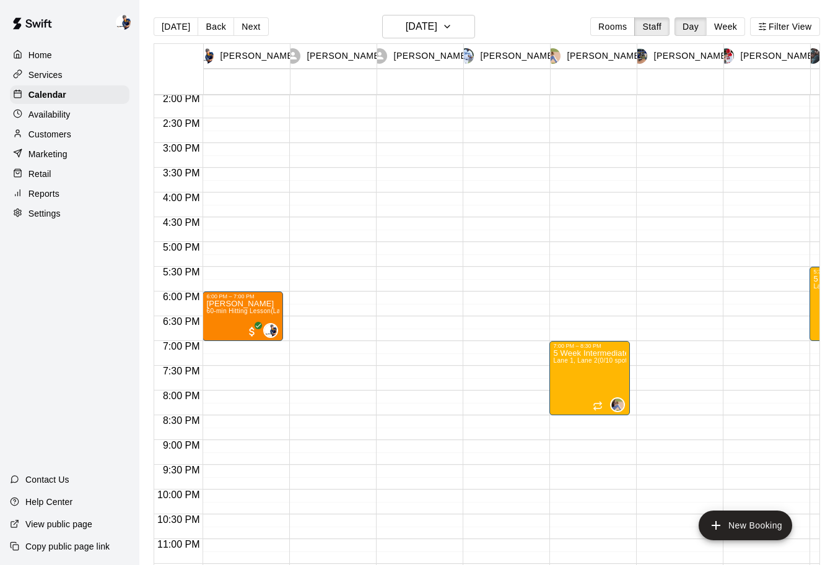
scroll to position [0, 0]
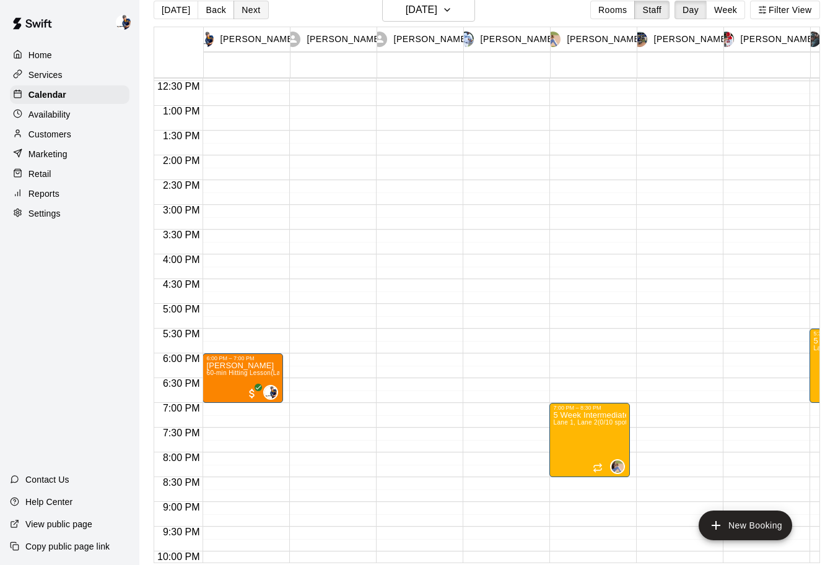
click at [245, 15] on button "Next" at bounding box center [250, 10] width 35 height 19
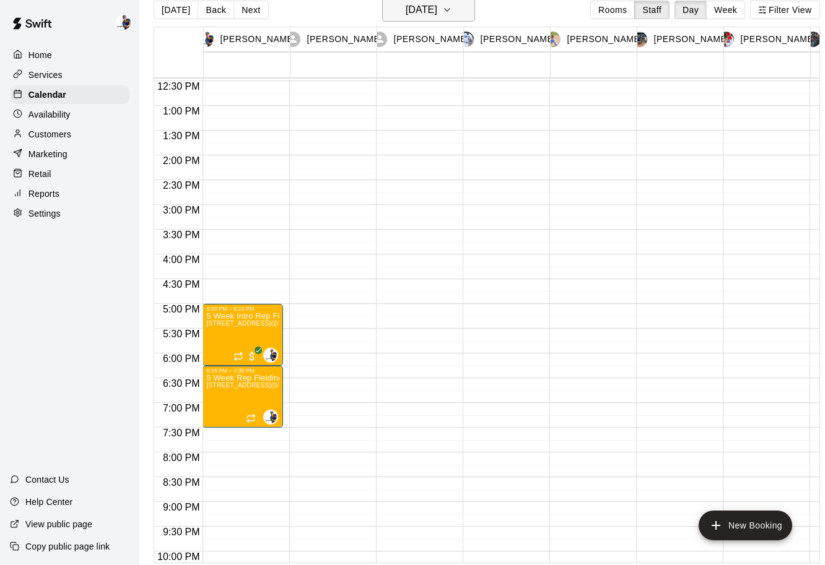
click at [420, 6] on h6 "[DATE]" at bounding box center [421, 9] width 32 height 17
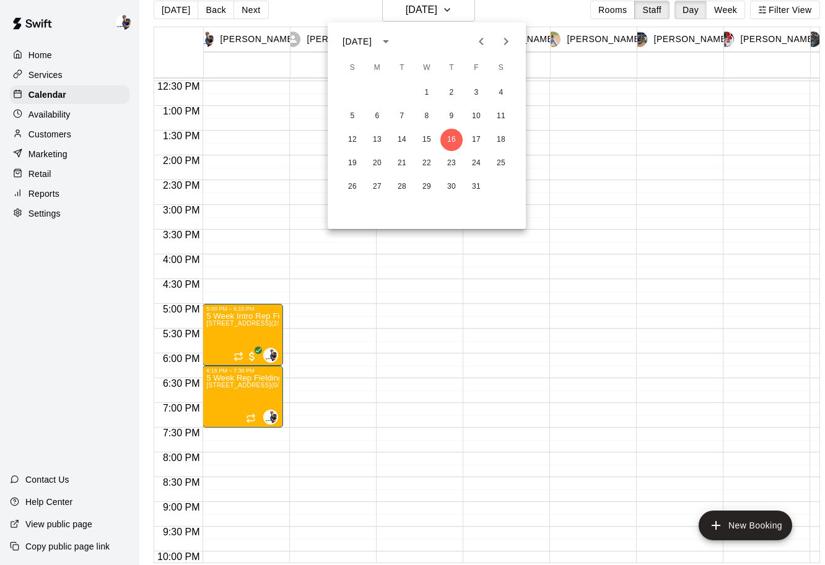
click at [69, 96] on div at bounding box center [412, 282] width 825 height 565
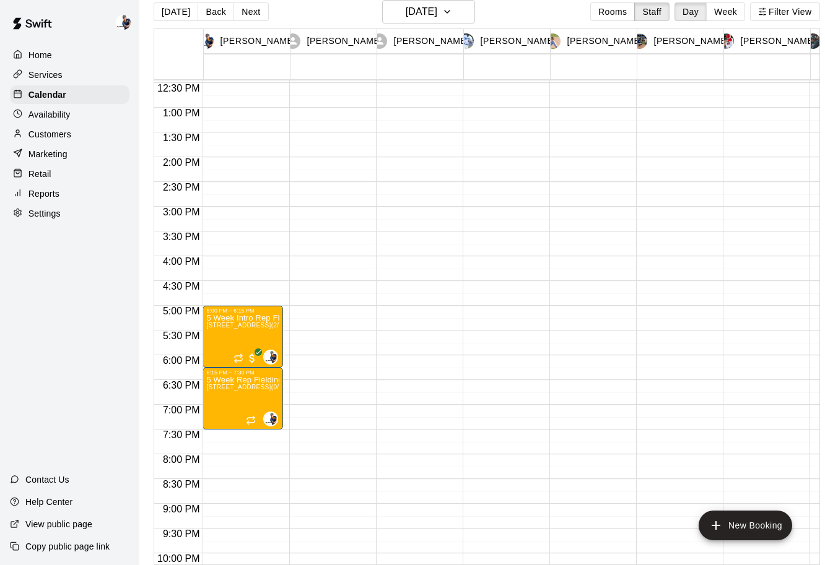
click at [69, 96] on div "[DATE] S M T W T F S 1 2 3 4 5 6 7 8 9 10 11 12 13 14 15 16 17 18 19 20 21 22 2…" at bounding box center [412, 282] width 825 height 565
click at [69, 96] on div "Calendar" at bounding box center [69, 94] width 119 height 19
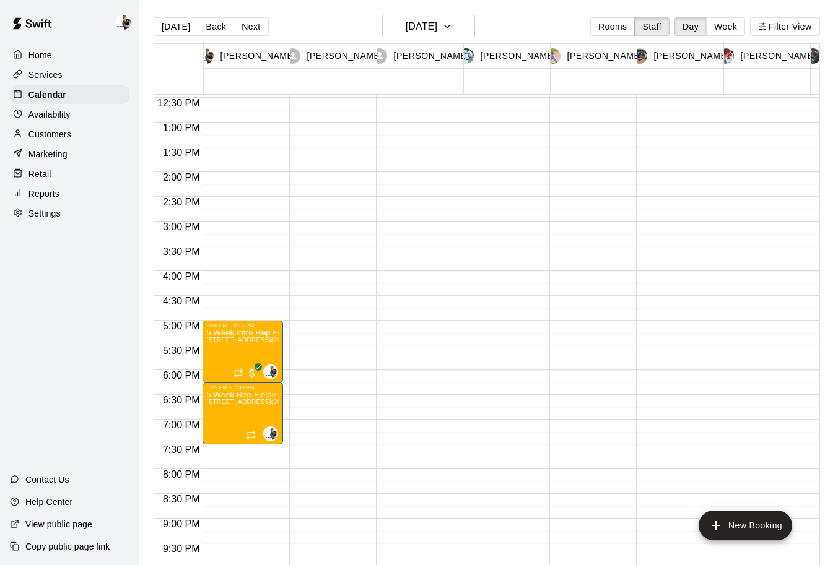
click at [72, 61] on div "Home" at bounding box center [69, 55] width 119 height 19
